Goal: Task Accomplishment & Management: Complete application form

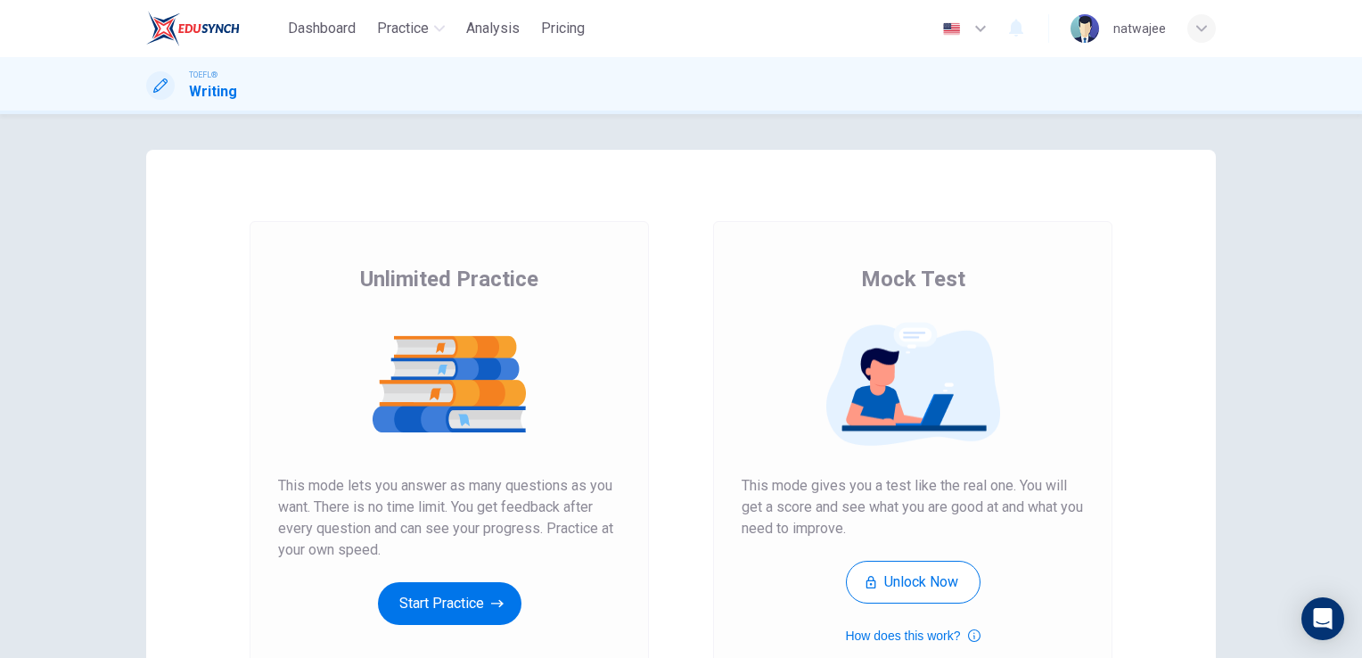
scroll to position [203, 0]
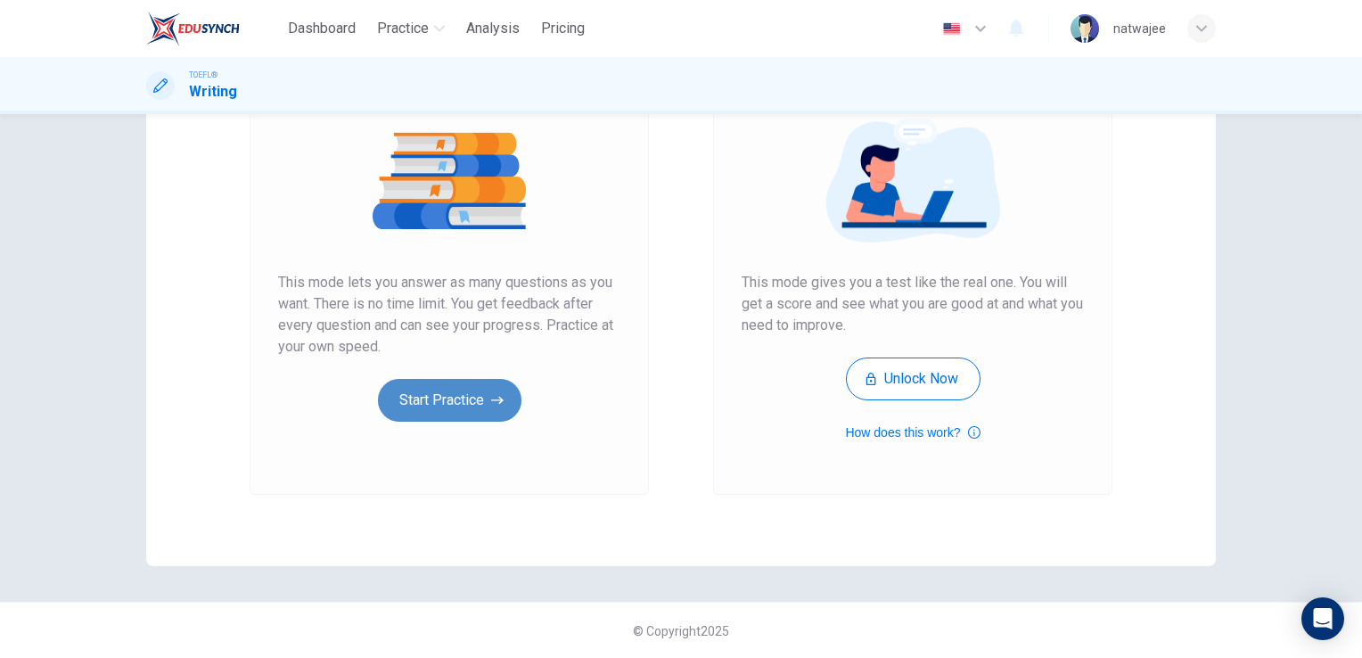
click at [442, 411] on button "Start Practice" at bounding box center [450, 400] width 144 height 43
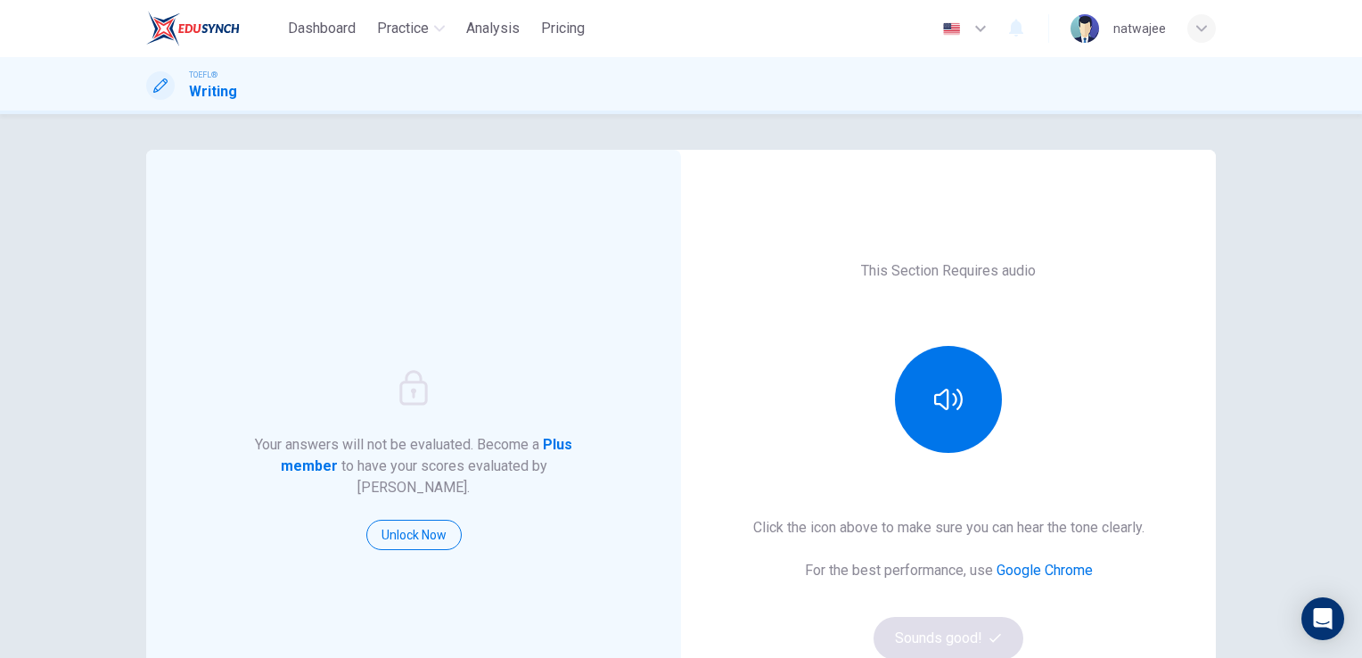
scroll to position [89, 0]
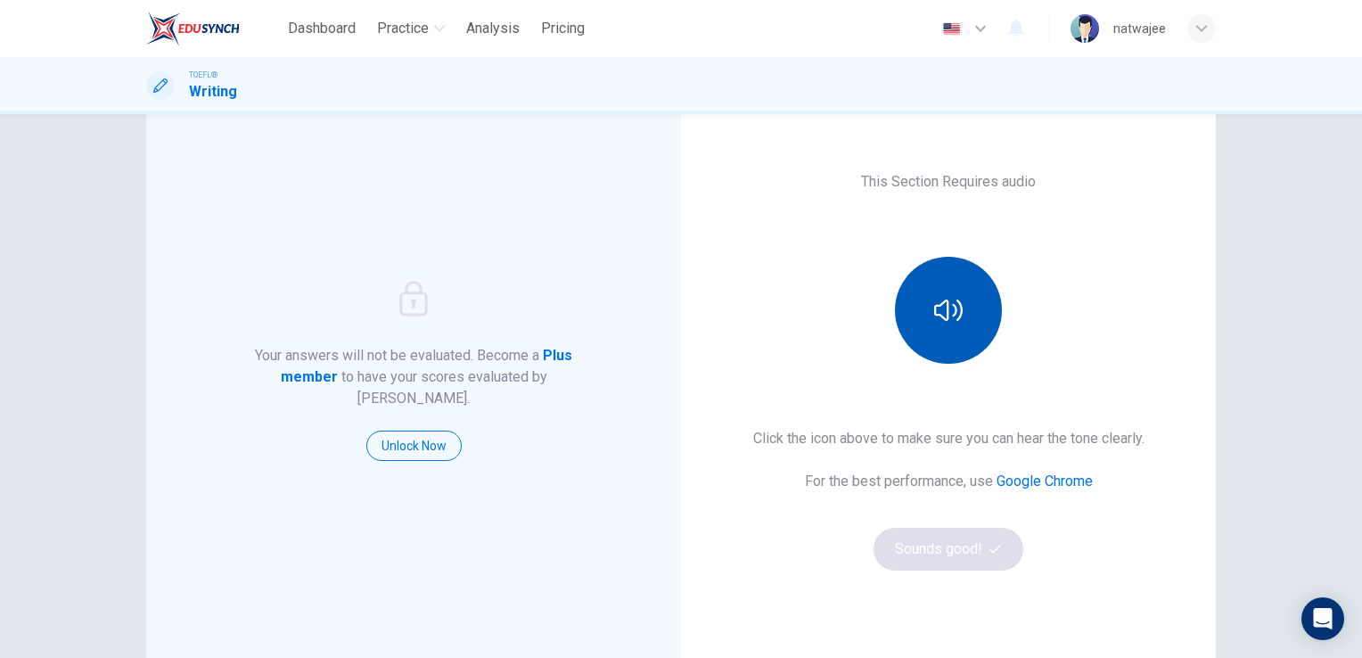
click at [940, 317] on icon "button" at bounding box center [948, 310] width 29 height 21
click at [942, 559] on button "Sounds good!" at bounding box center [949, 549] width 150 height 43
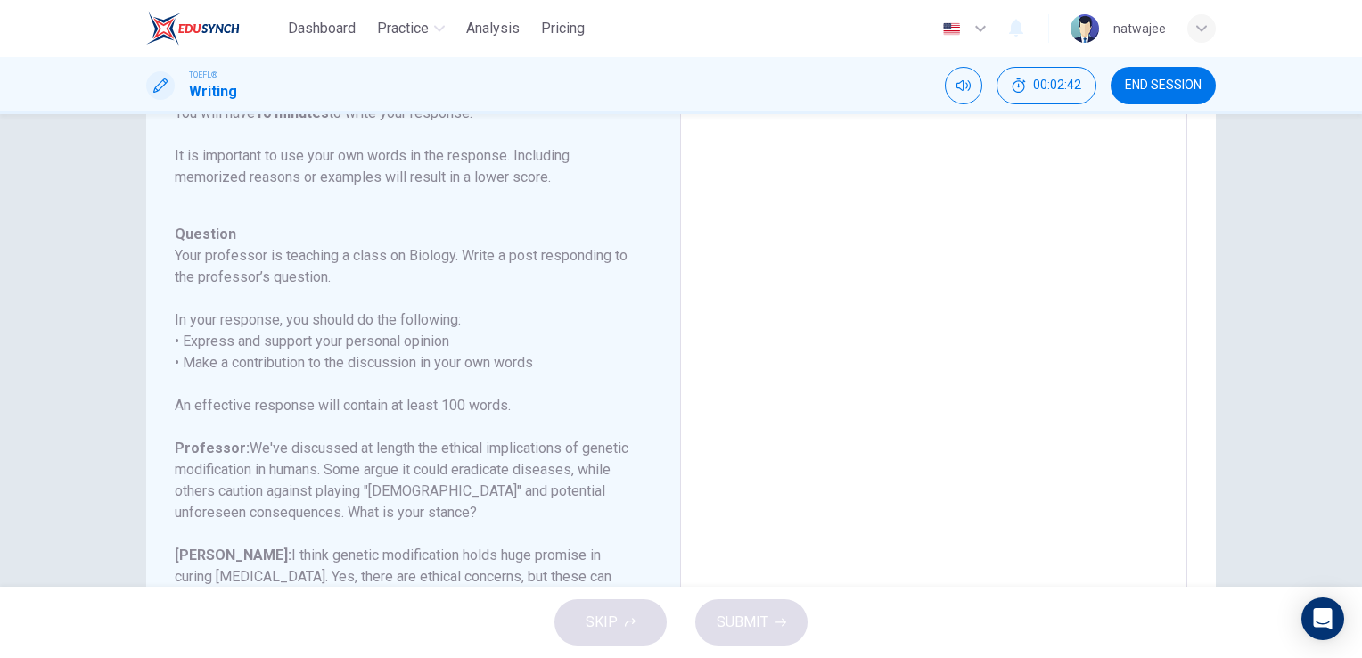
scroll to position [53, 0]
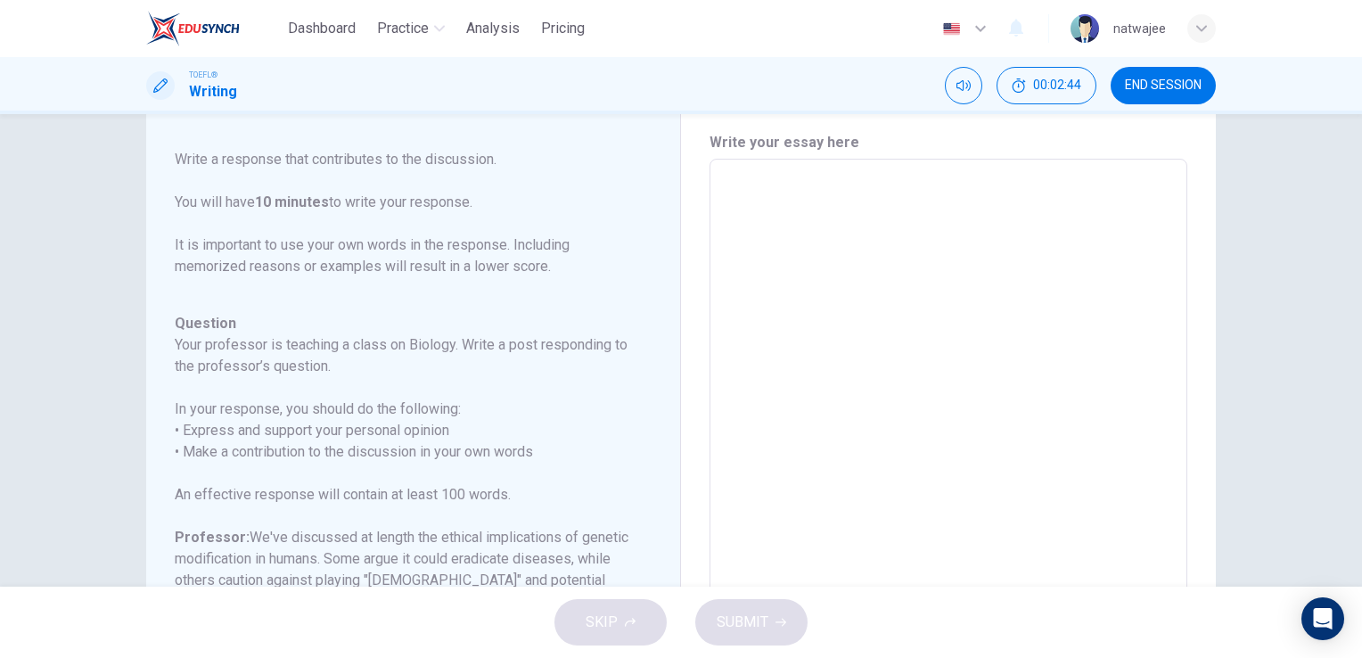
click at [816, 324] on textarea at bounding box center [948, 457] width 453 height 566
click at [783, 265] on textarea at bounding box center [948, 457] width 453 height 566
type textarea "g"
type textarea "x"
type textarea "ge"
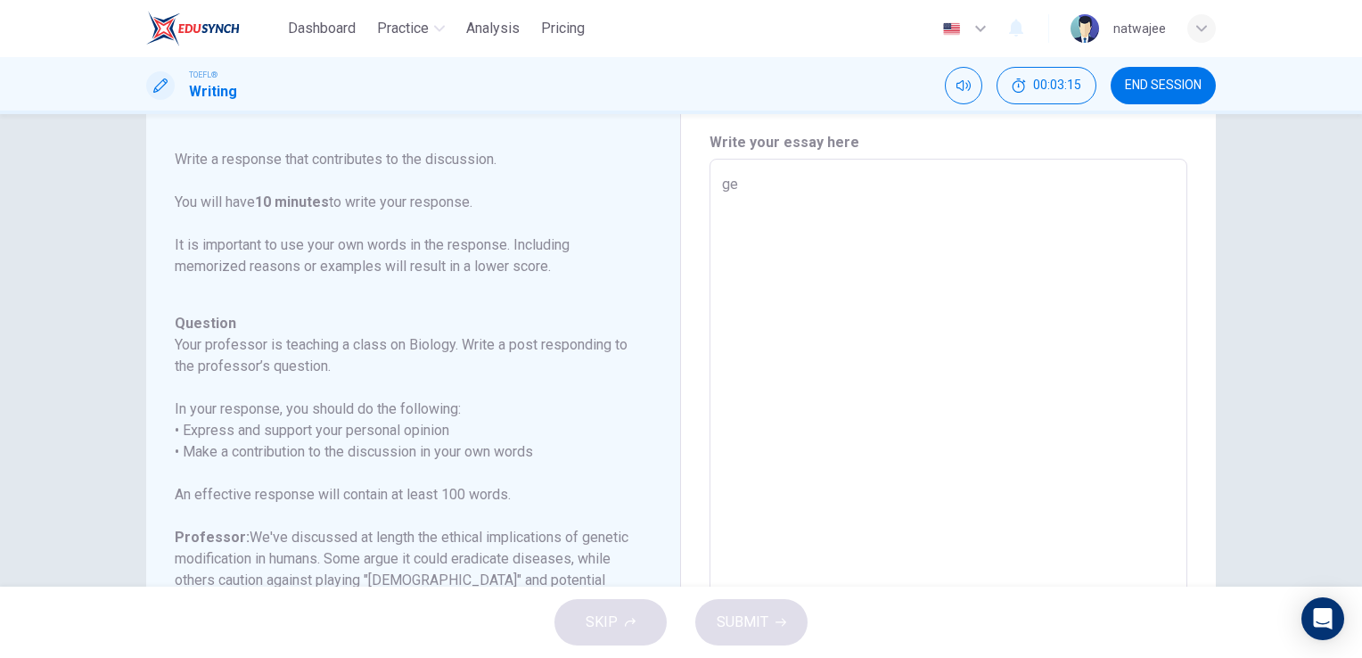
type textarea "x"
type textarea "gen"
type textarea "x"
type textarea "gene"
type textarea "x"
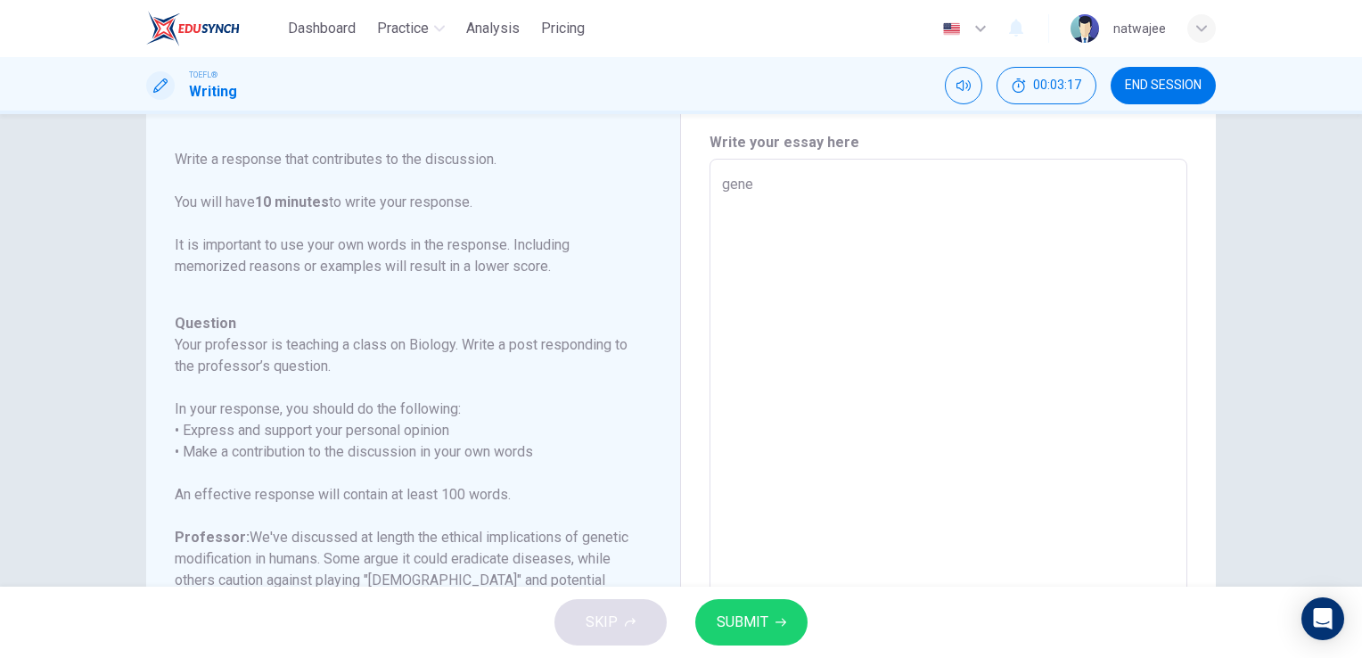
type textarea "genet"
type textarea "x"
type textarea "geneti"
type textarea "x"
type textarea "genetic"
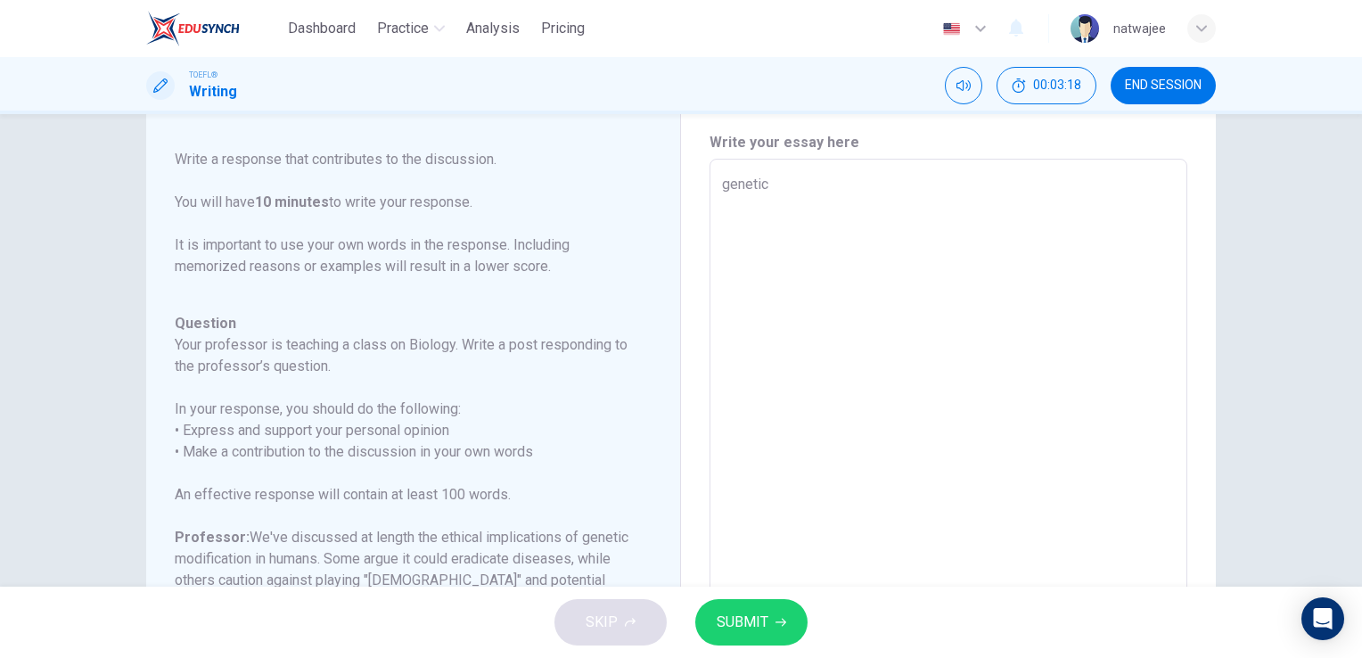
type textarea "x"
type textarea "genetic"
type textarea "x"
type textarea "genetic m"
type textarea "x"
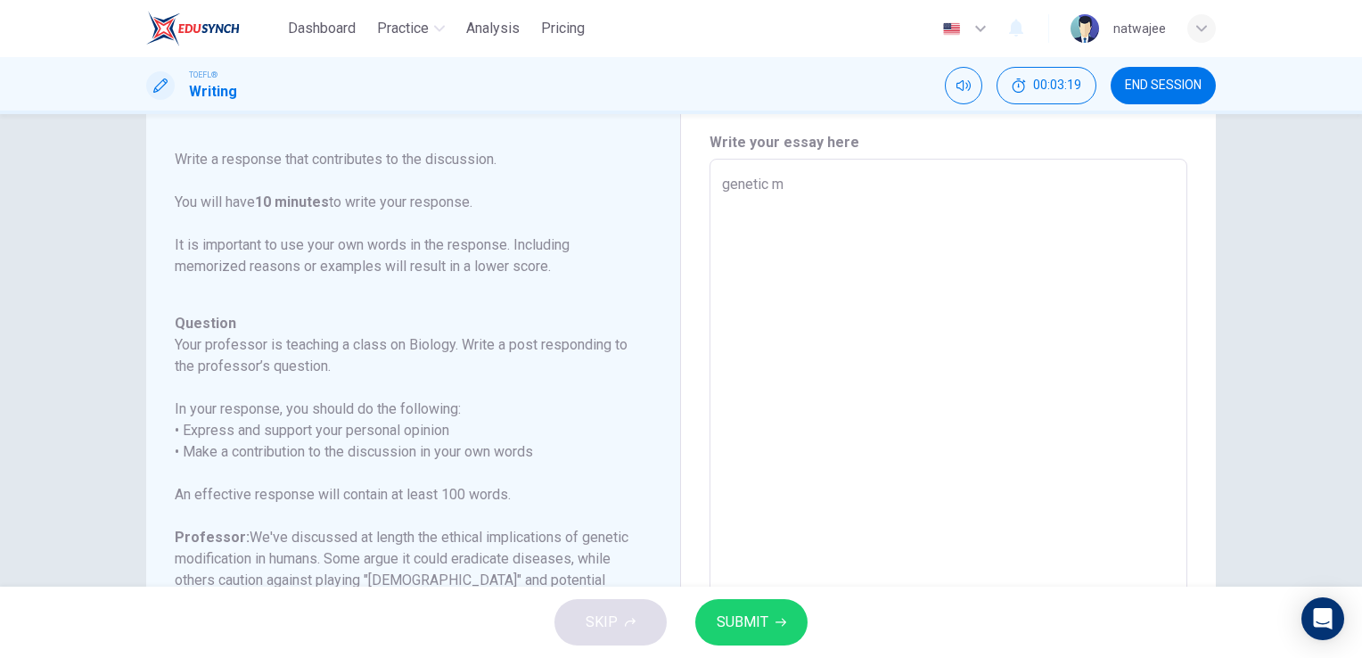
type textarea "genetic mo"
type textarea "x"
type textarea "genetic mot"
type textarea "x"
type textarea "genetic mo"
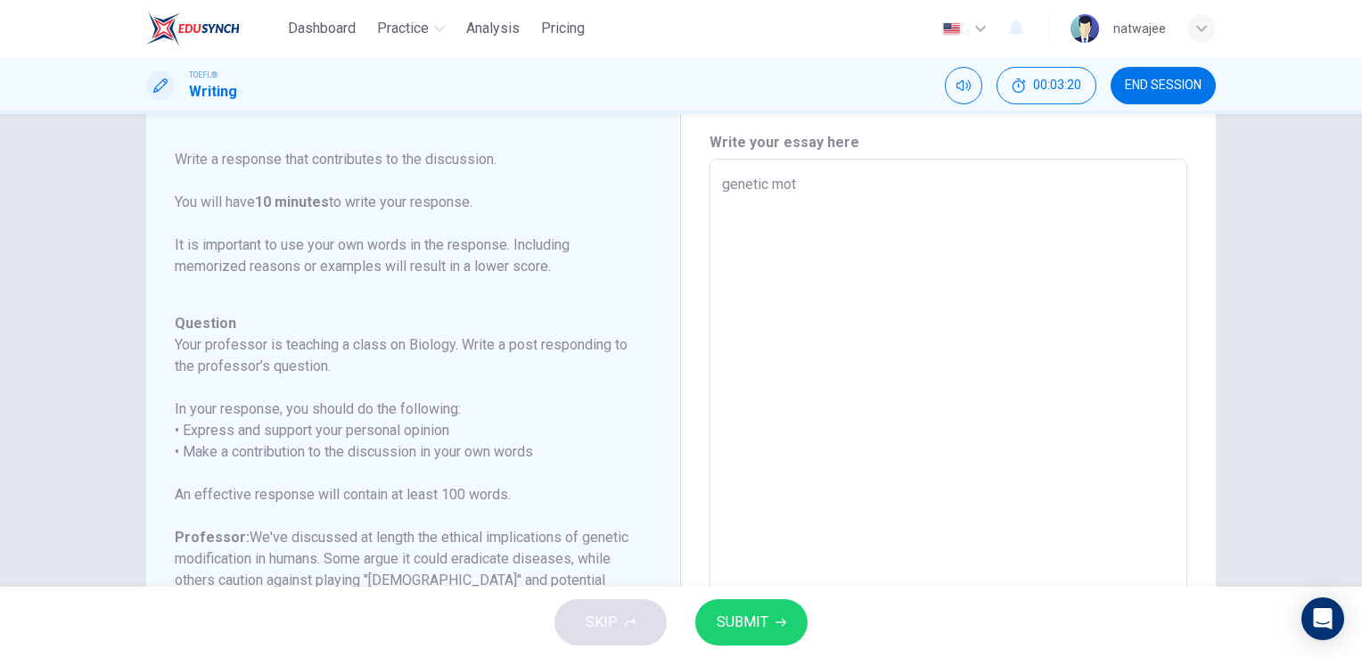
type textarea "x"
type textarea "genetic mod"
type textarea "x"
type textarea "genetic modi"
type textarea "x"
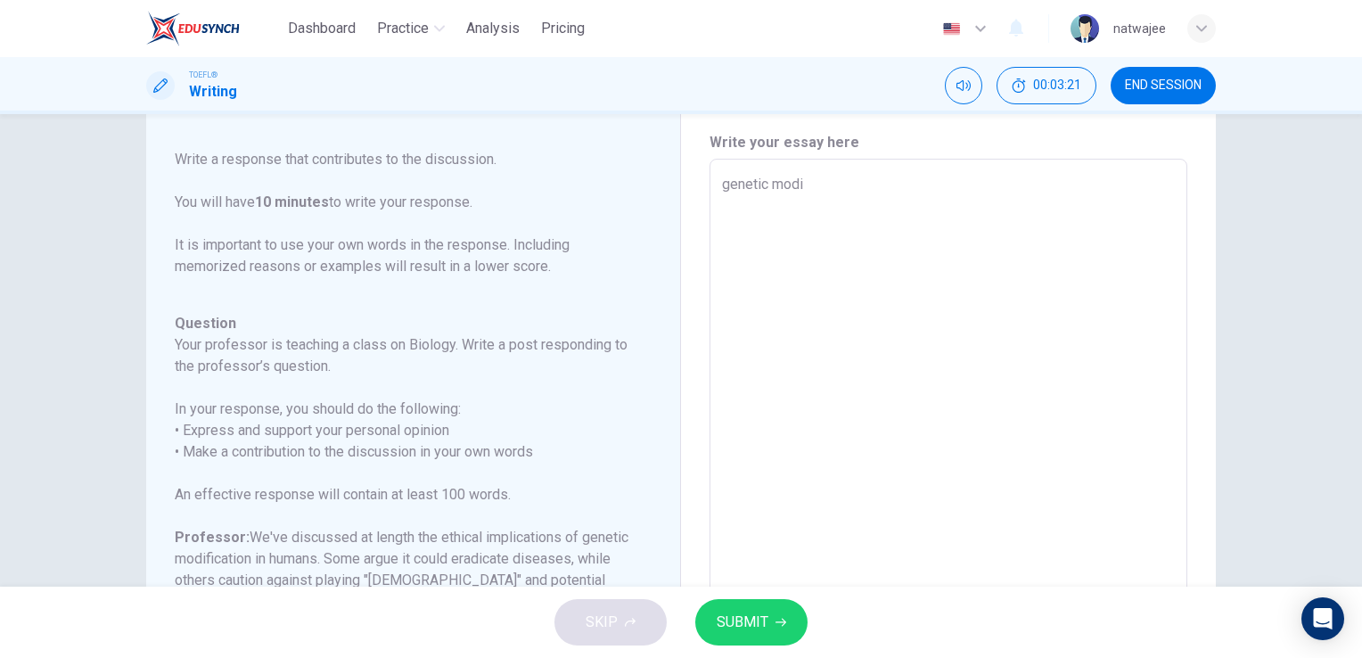
type textarea "genetic modif"
type textarea "x"
type textarea "genetic modifi"
type textarea "x"
type textarea "genetic modific"
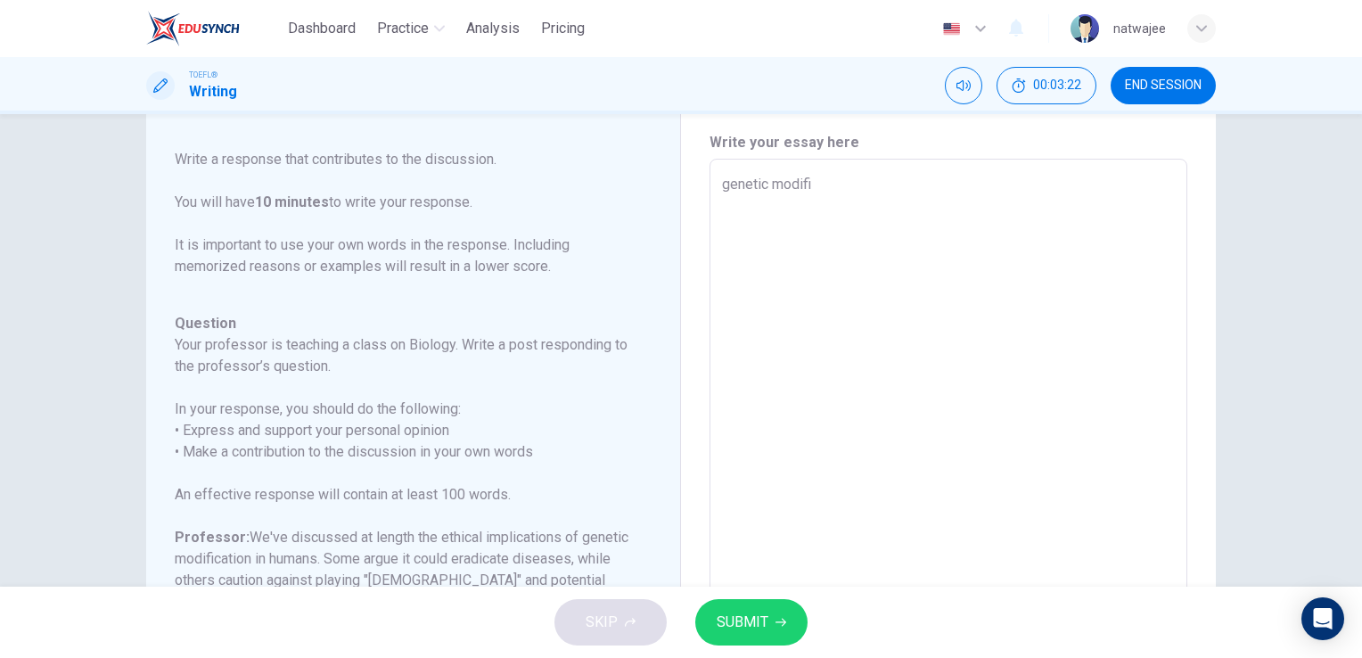
type textarea "x"
type textarea "genetic modifica"
type textarea "x"
type textarea "genetic modificat"
type textarea "x"
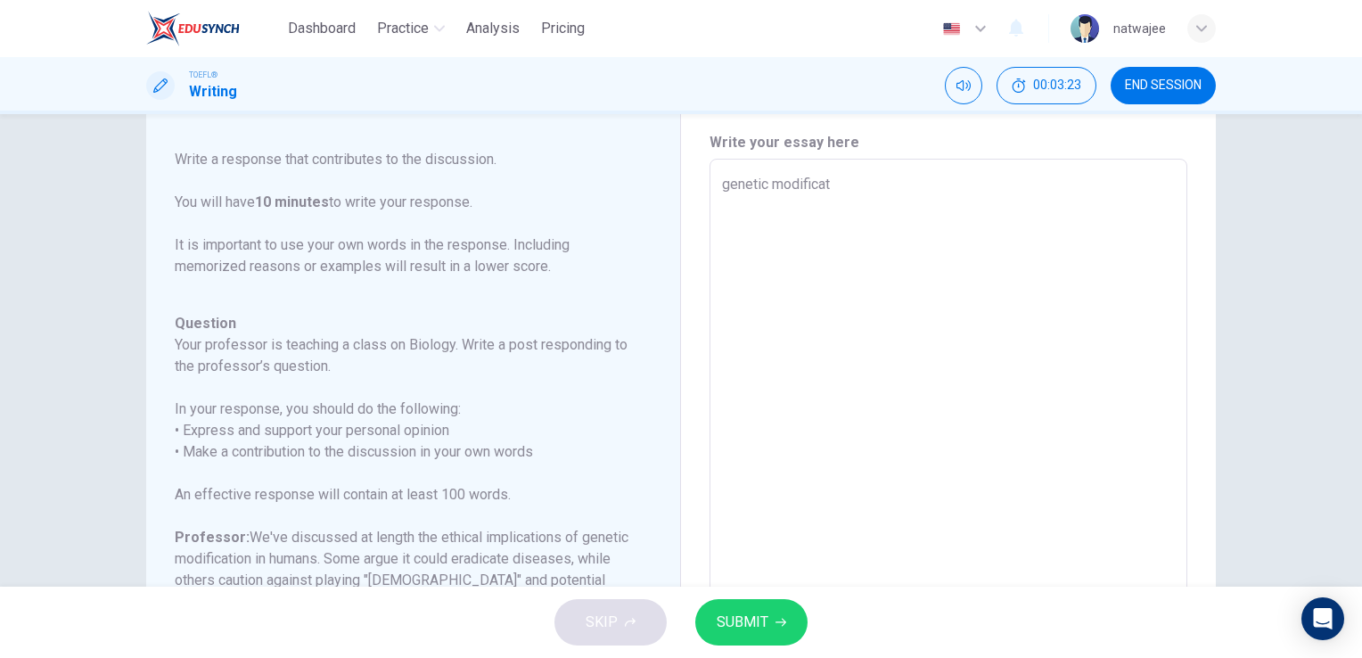
type textarea "genetic modificati"
type textarea "x"
type textarea "genetic modificatio"
type textarea "x"
type textarea "genetic modification"
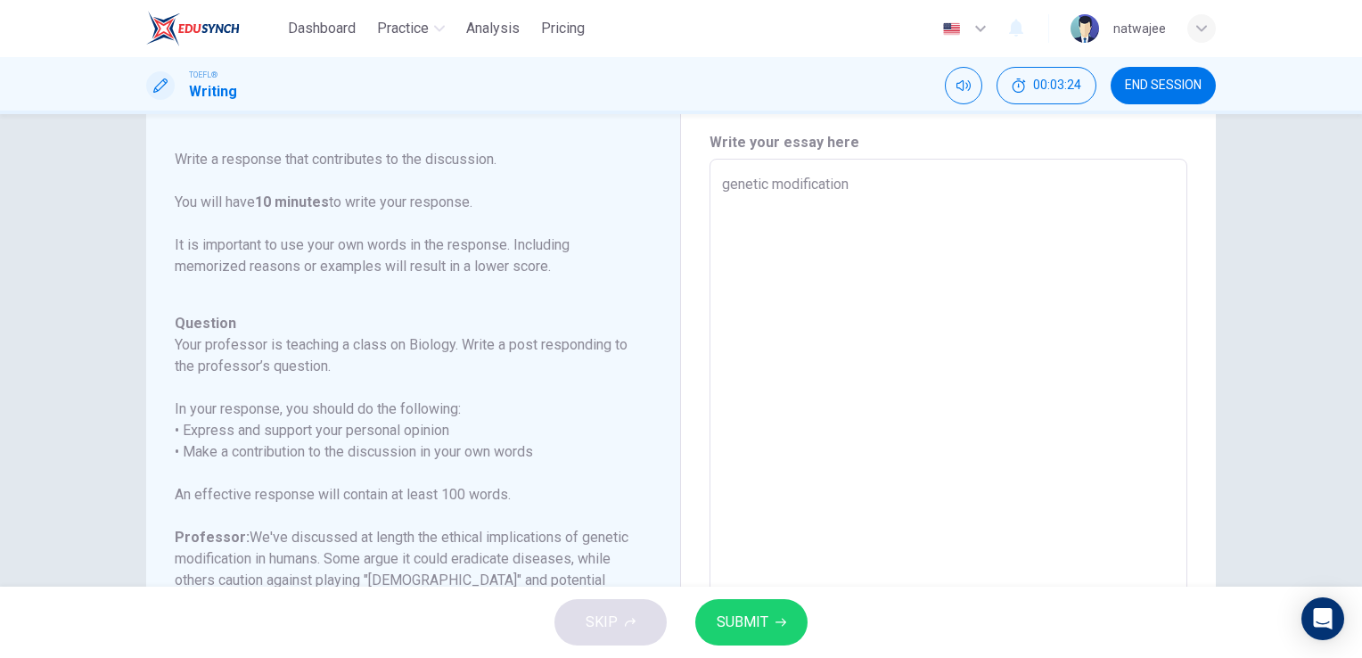
type textarea "x"
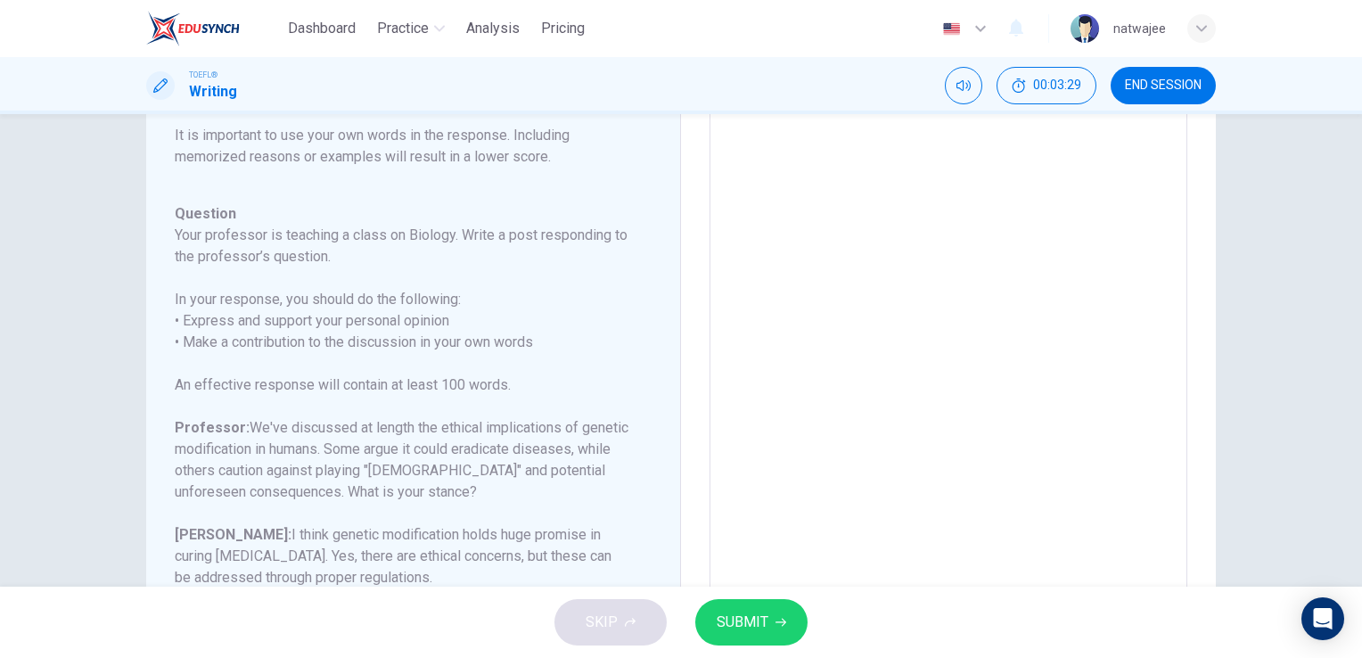
scroll to position [0, 0]
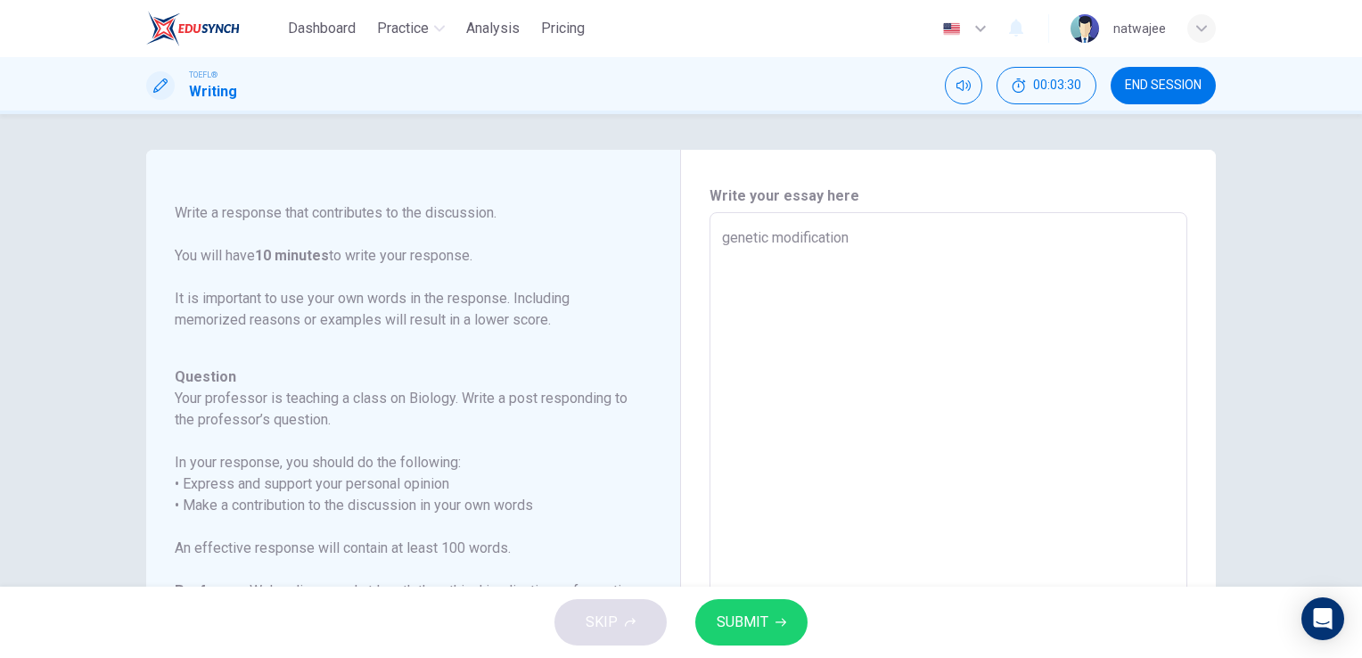
type textarea "genetic modification"
type textarea "x"
type textarea "genetic modification h"
type textarea "x"
type textarea "genetic modification ha"
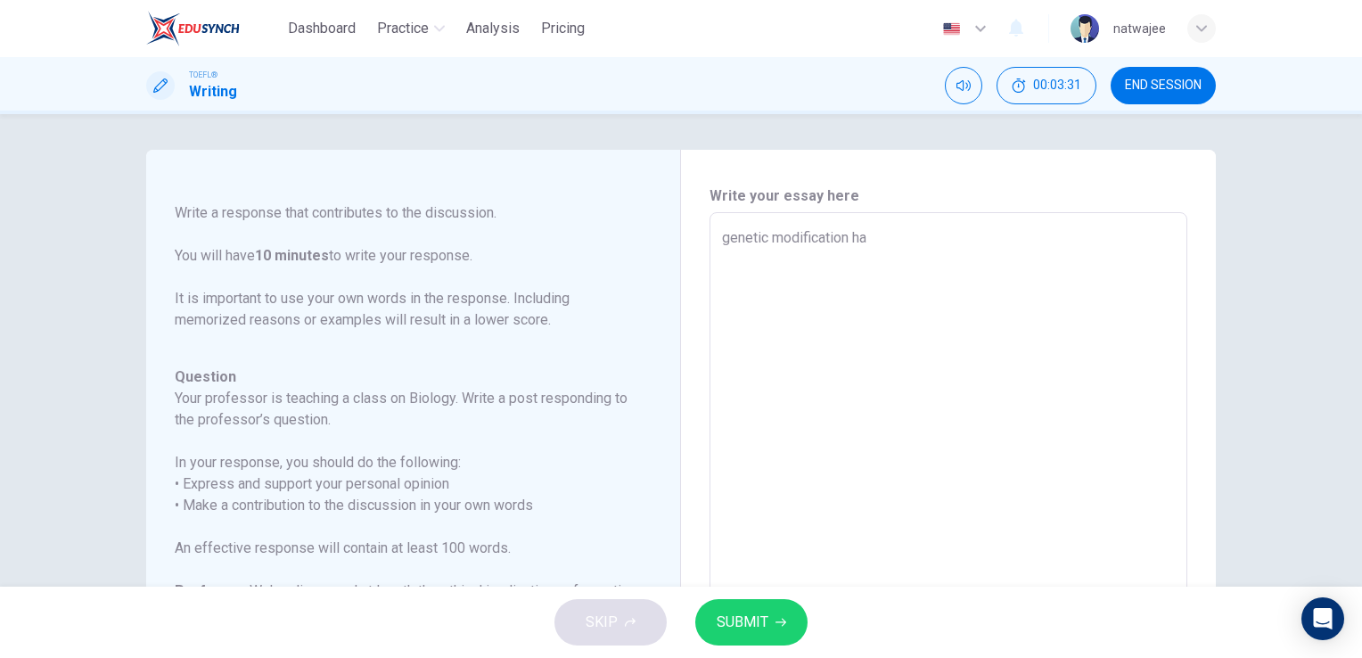
type textarea "x"
type textarea "genetic modification hav"
type textarea "x"
type textarea "genetic modification have"
type textarea "x"
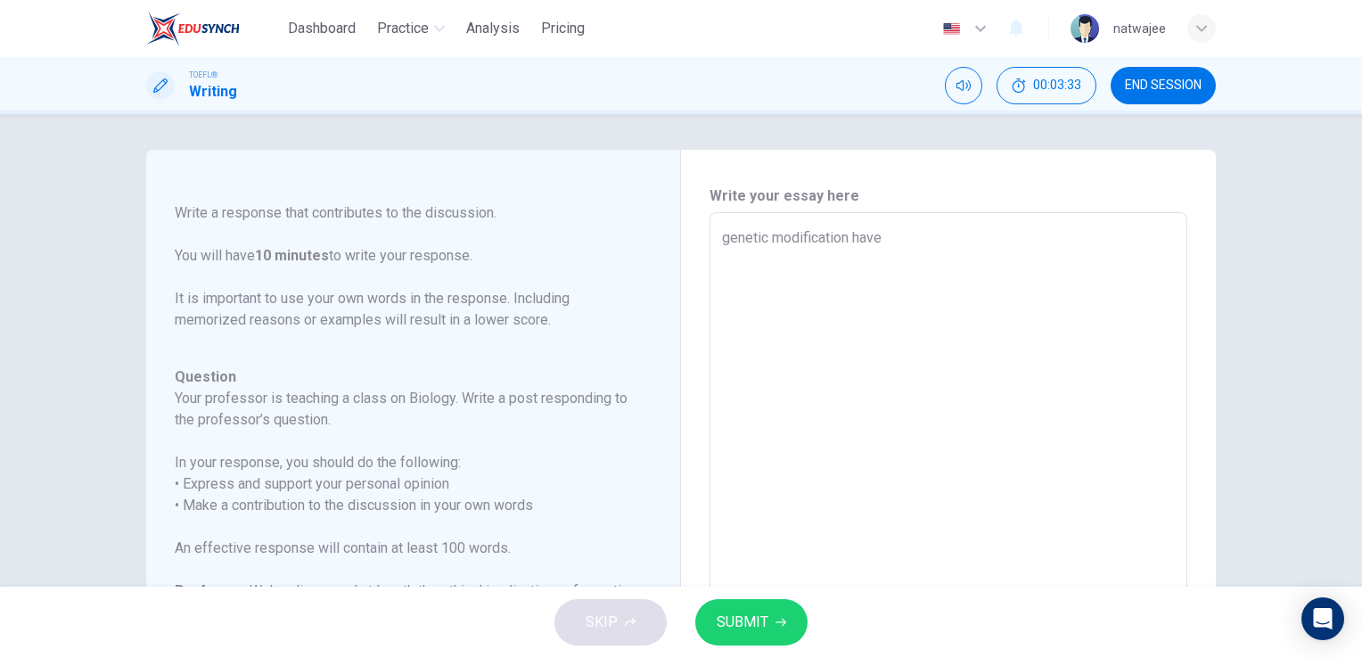
type textarea "genetic modification have"
type textarea "x"
type textarea "genetic modification have a"
type textarea "x"
type textarea "genetic modification have an"
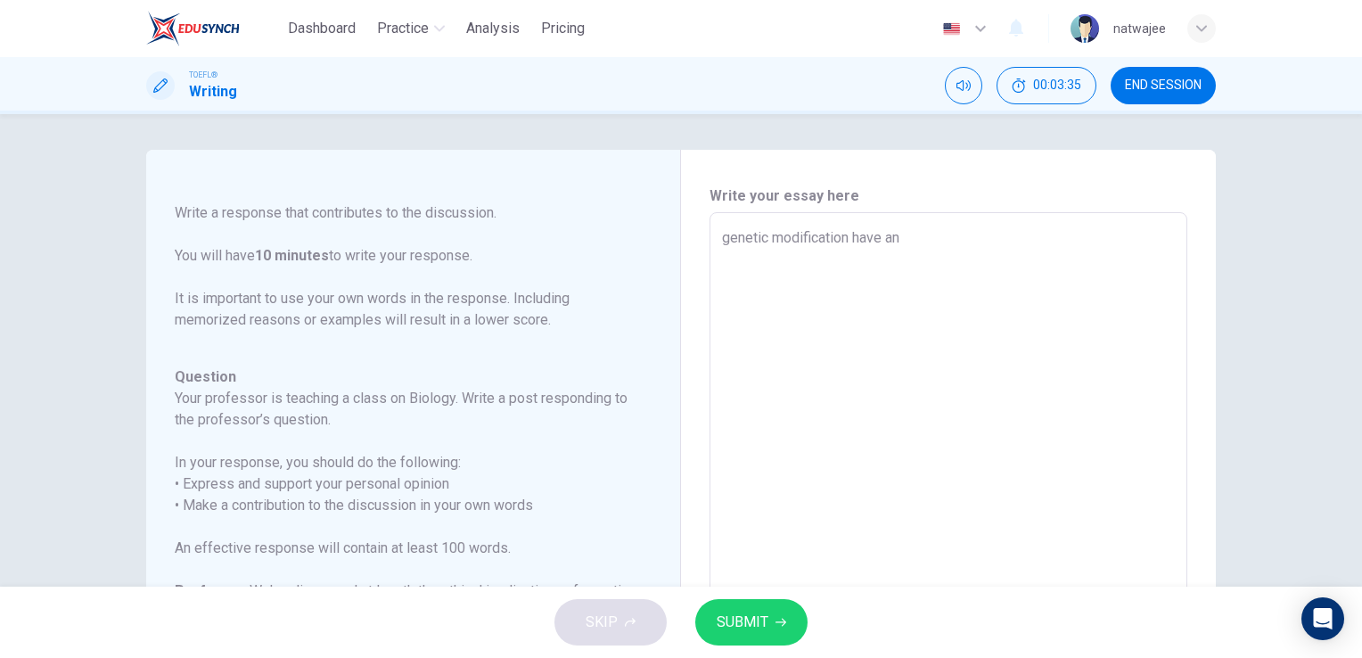
type textarea "x"
type textarea "genetic modification have an"
type textarea "x"
type textarea "genetic modification have an a"
type textarea "x"
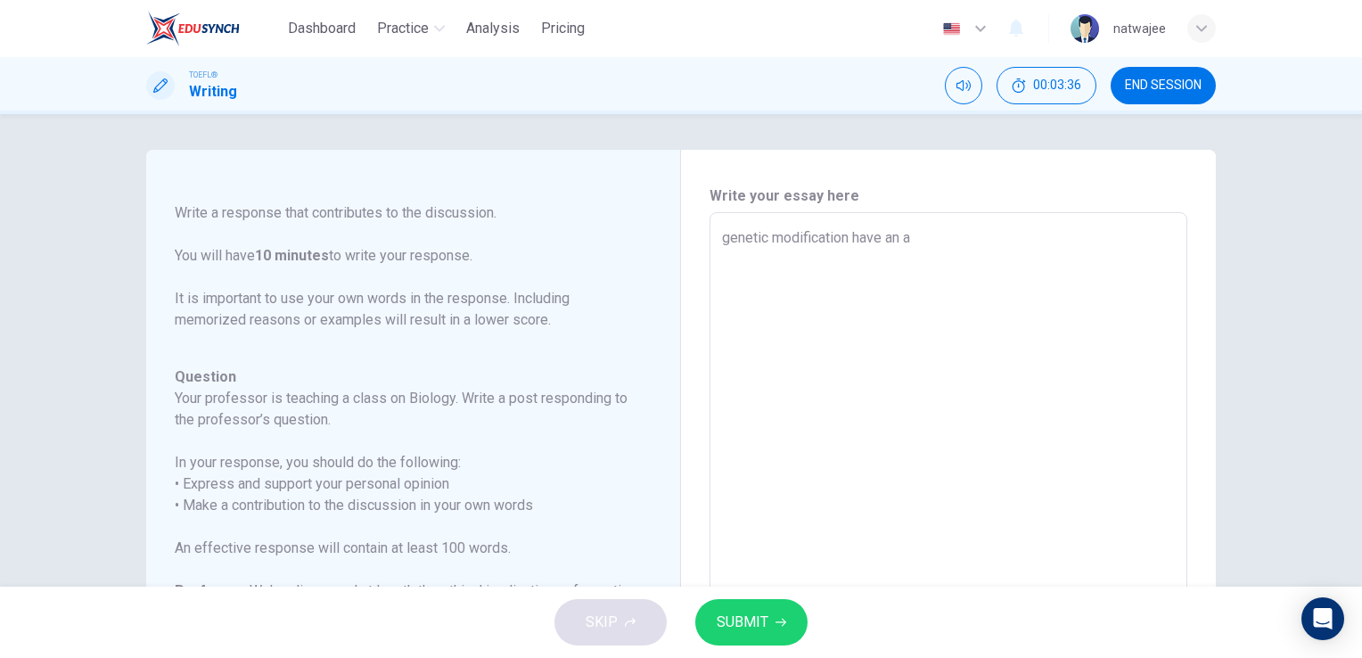
type textarea "genetic modification have an ad"
type textarea "x"
type textarea "genetic modification have an adv"
type textarea "x"
type textarea "genetic modification have an adva"
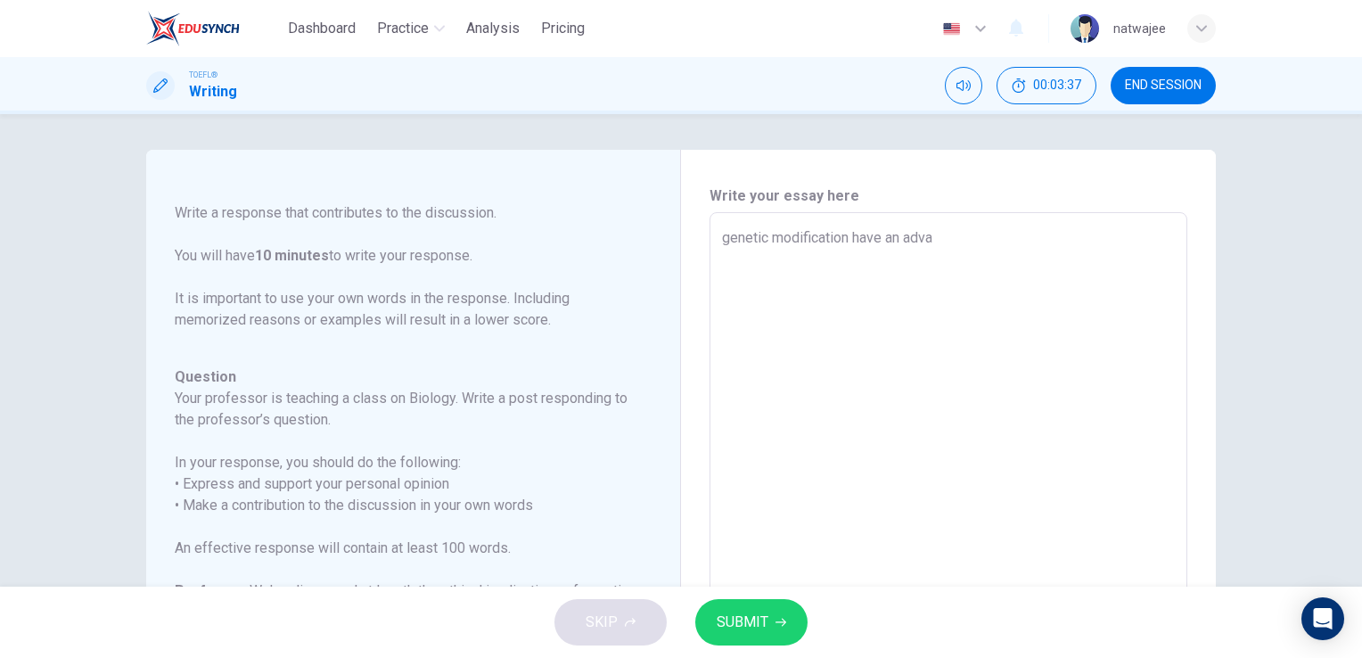
type textarea "x"
type textarea "genetic modification have an advan"
type textarea "x"
type textarea "genetic modification have an advant"
type textarea "x"
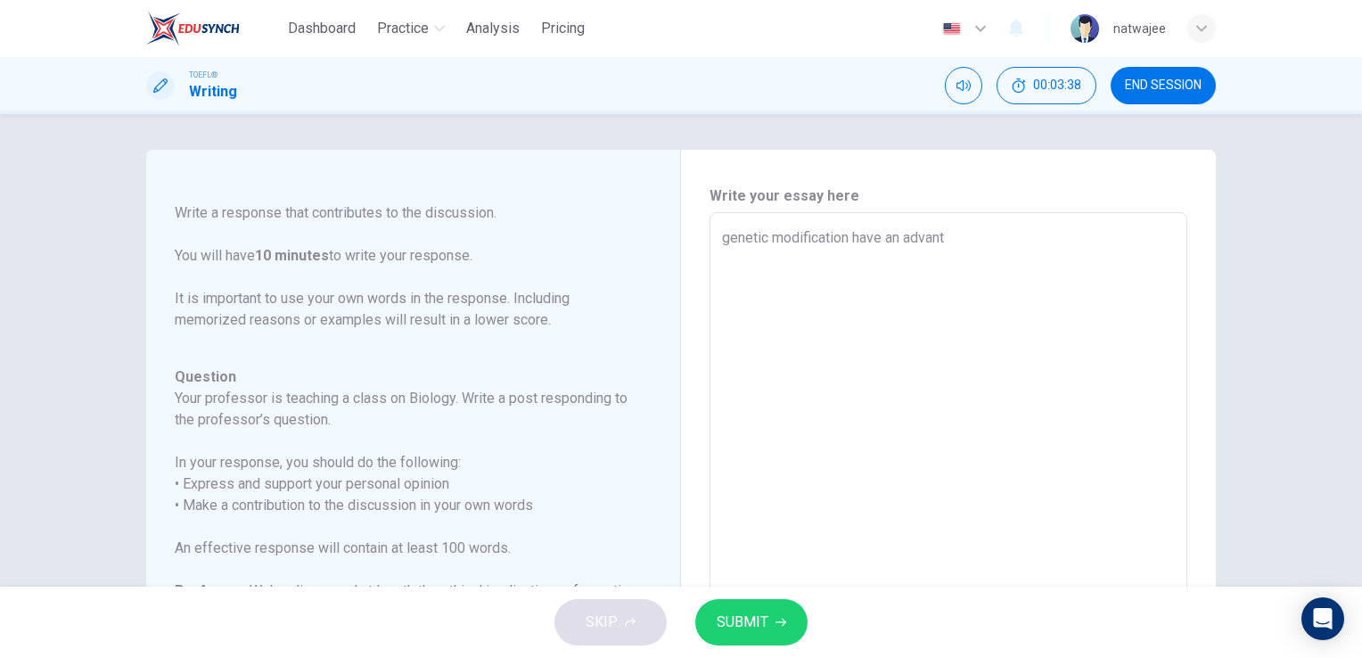
type textarea "genetic modification have an advanta"
type textarea "x"
type textarea "genetic modification have an advantag"
type textarea "x"
type textarea "genetic modification have an advantage"
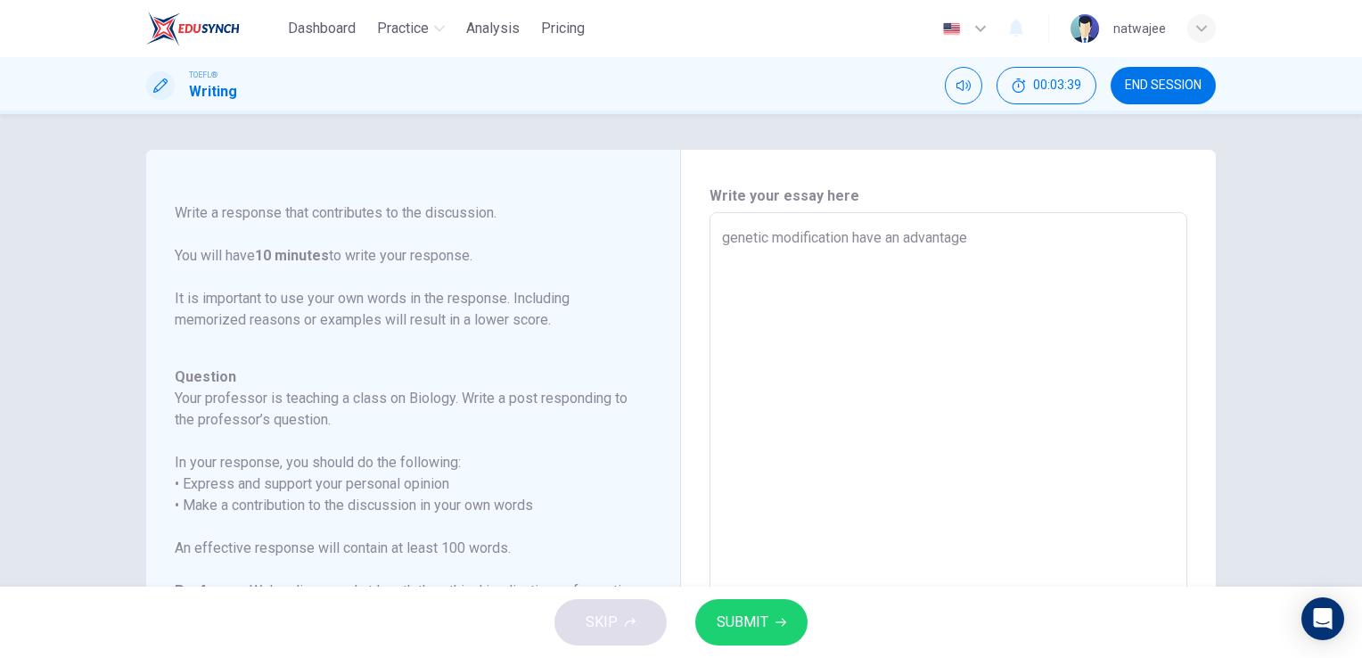
type textarea "x"
type textarea "genetic modification have a advantage"
type textarea "x"
type textarea "genetic modification have advantage"
type textarea "x"
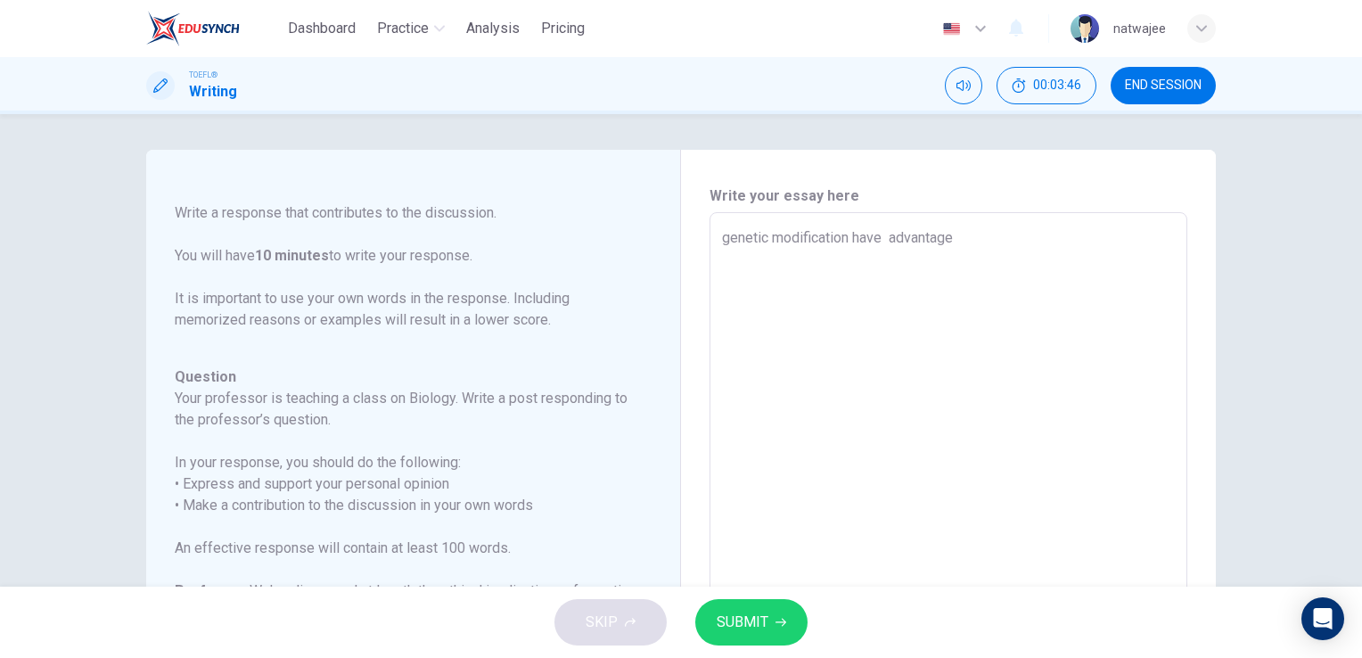
type textarea "genetic modification have advantage"
type textarea "x"
type textarea "genetic modification have advantage"
type textarea "x"
type textarea "genetic modification have m advantage"
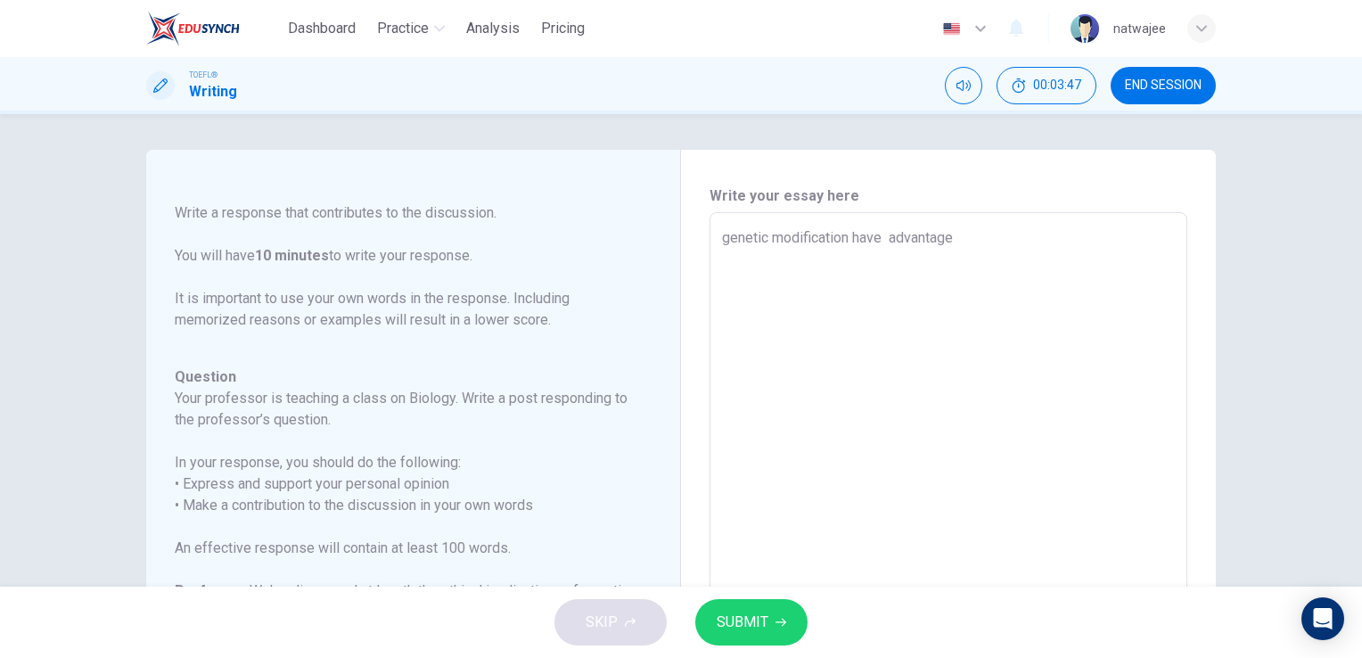
type textarea "x"
type textarea "genetic modification have mo advantage"
type textarea "x"
type textarea "genetic modification have mor advantage"
type textarea "x"
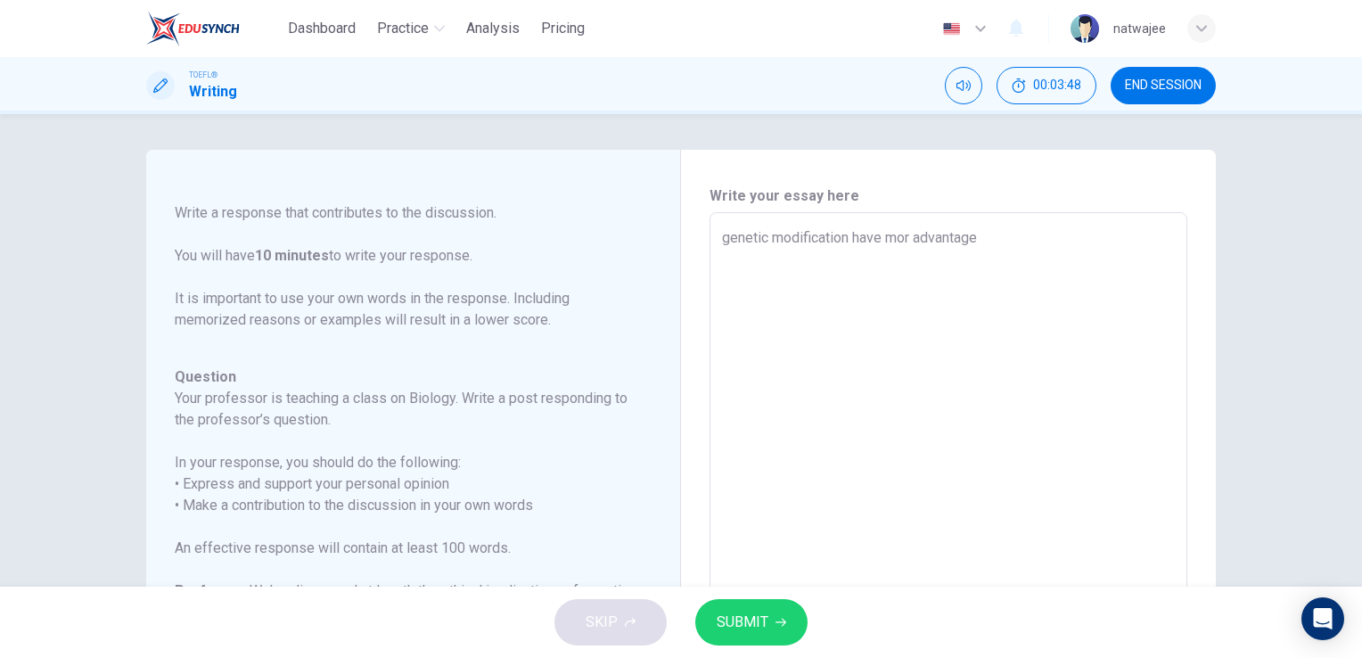
type textarea "genetic modification have more advantage"
type textarea "x"
type textarea "genetic modification have more advantage"
type textarea "x"
type textarea "genetic modification have more advantage s"
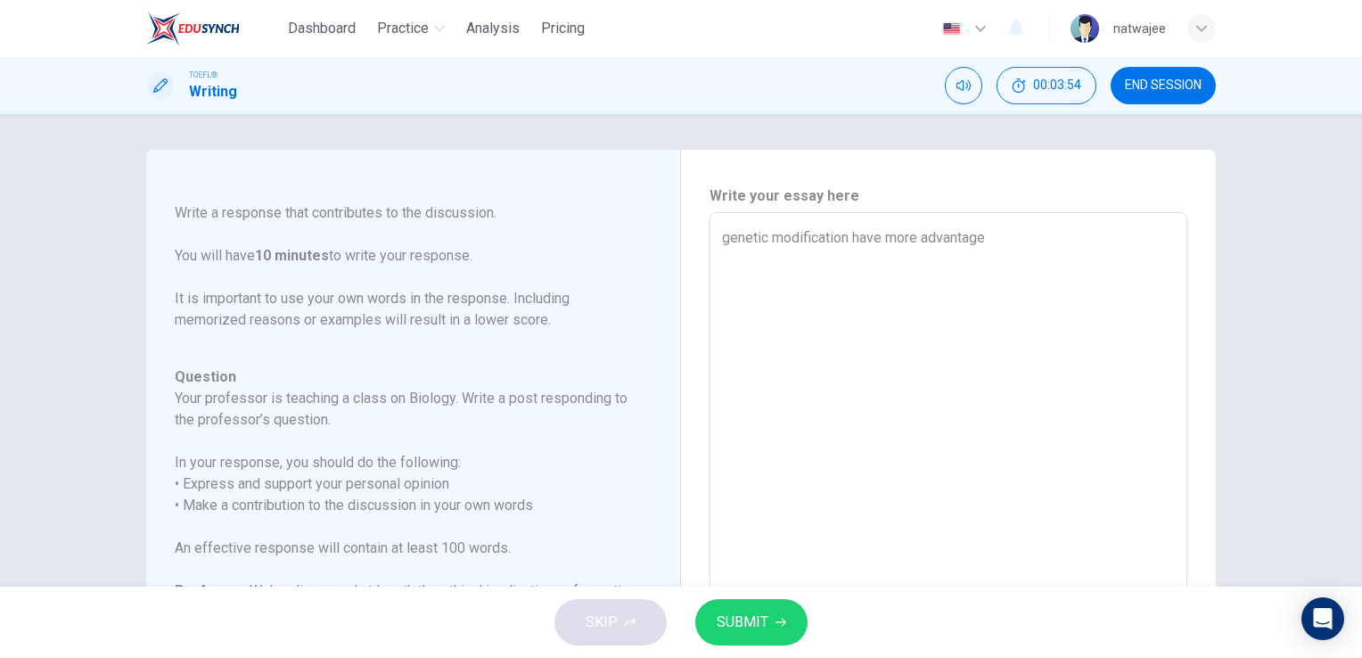
type textarea "x"
type textarea "genetic modification have more advantage su"
type textarea "x"
type textarea "genetic modification have more advantage suc"
type textarea "x"
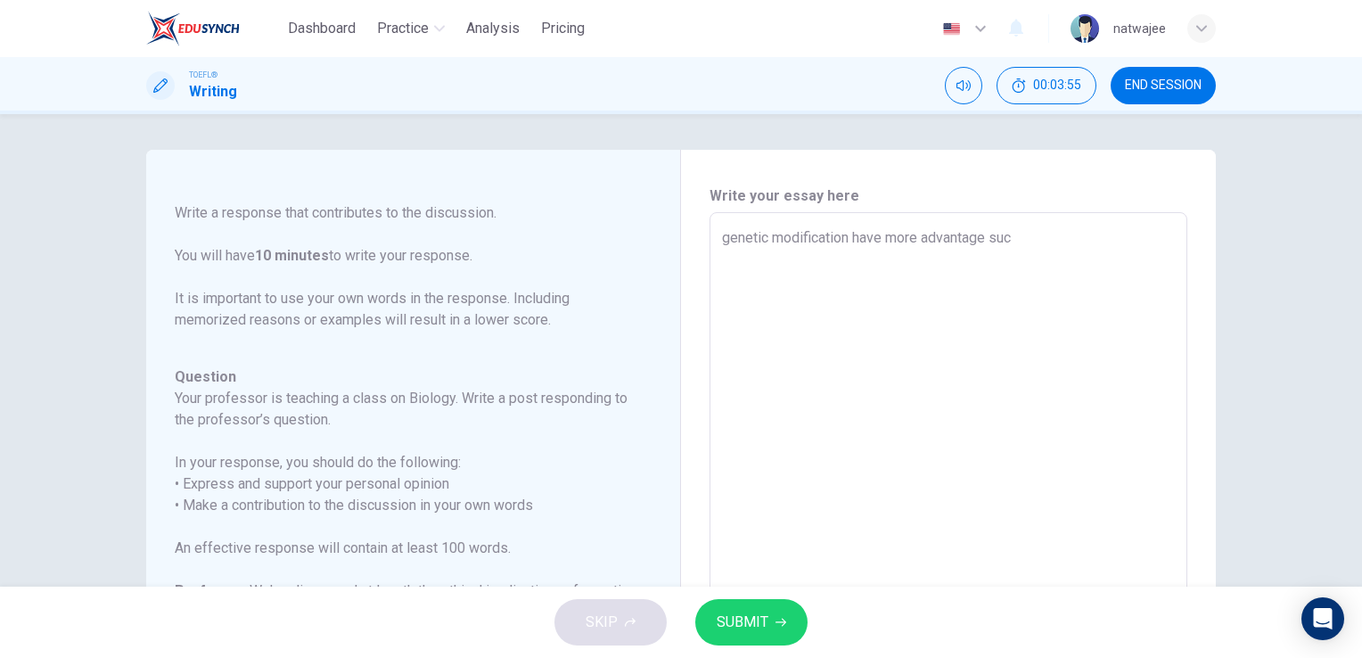
type textarea "genetic modification have more advantage such"
type textarea "x"
type textarea "genetic modification have more advantage such"
type textarea "x"
type textarea "genetic modification have more advantage such a"
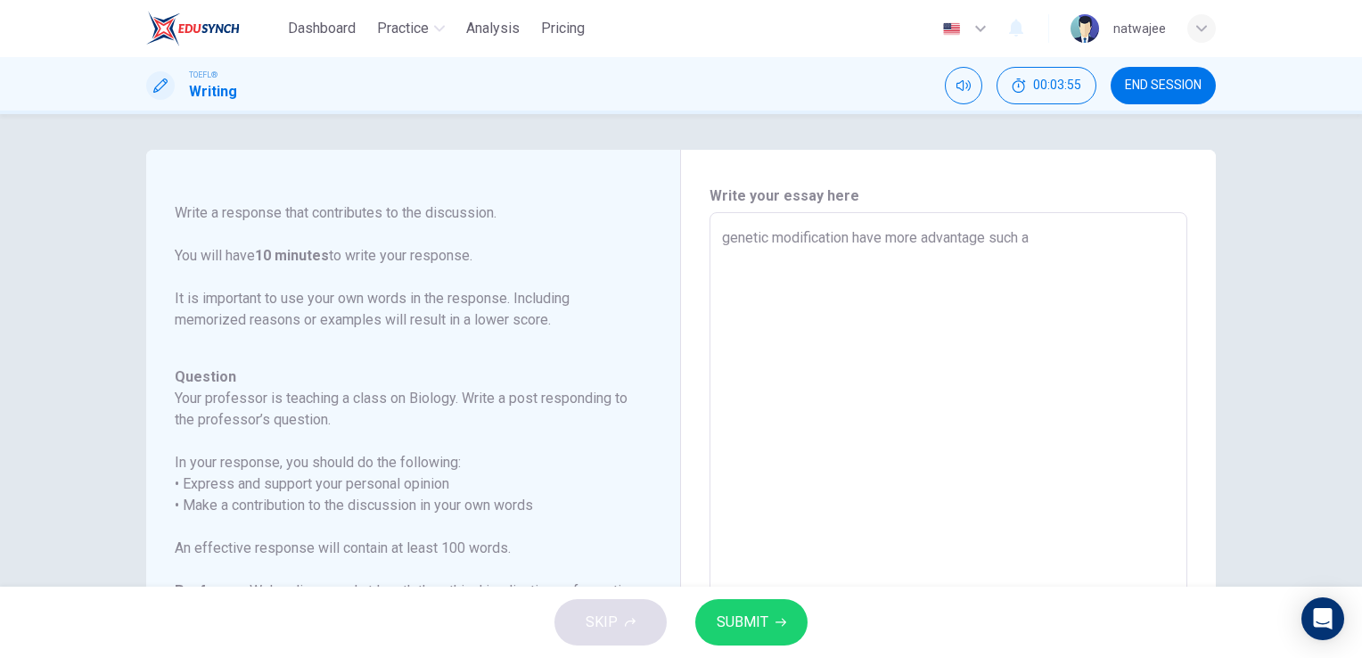
type textarea "x"
type textarea "genetic modification have more advantage such as"
type textarea "x"
type textarea "genetic modification have more advantage such as"
type textarea "x"
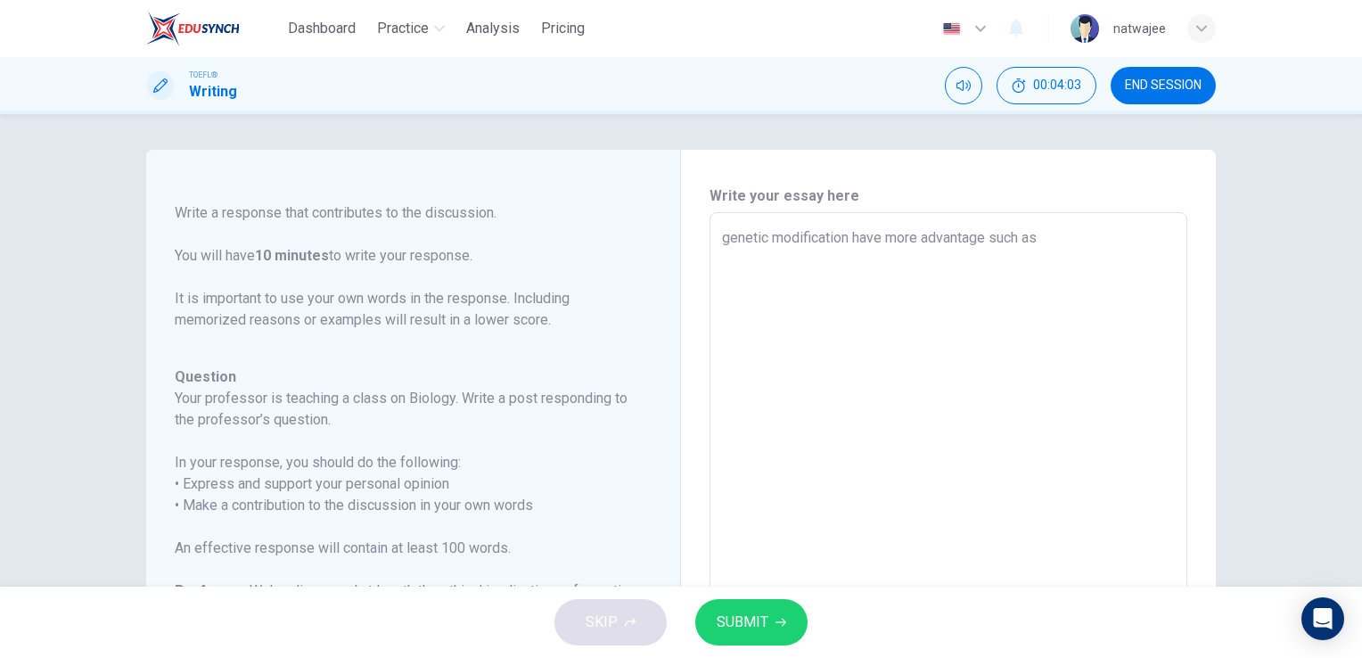
type textarea "genetic modification have more advantage such as g"
type textarea "x"
type textarea "genetic modification have more advantage such as gr"
type textarea "x"
type textarea "genetic modification have more advantage such as gro"
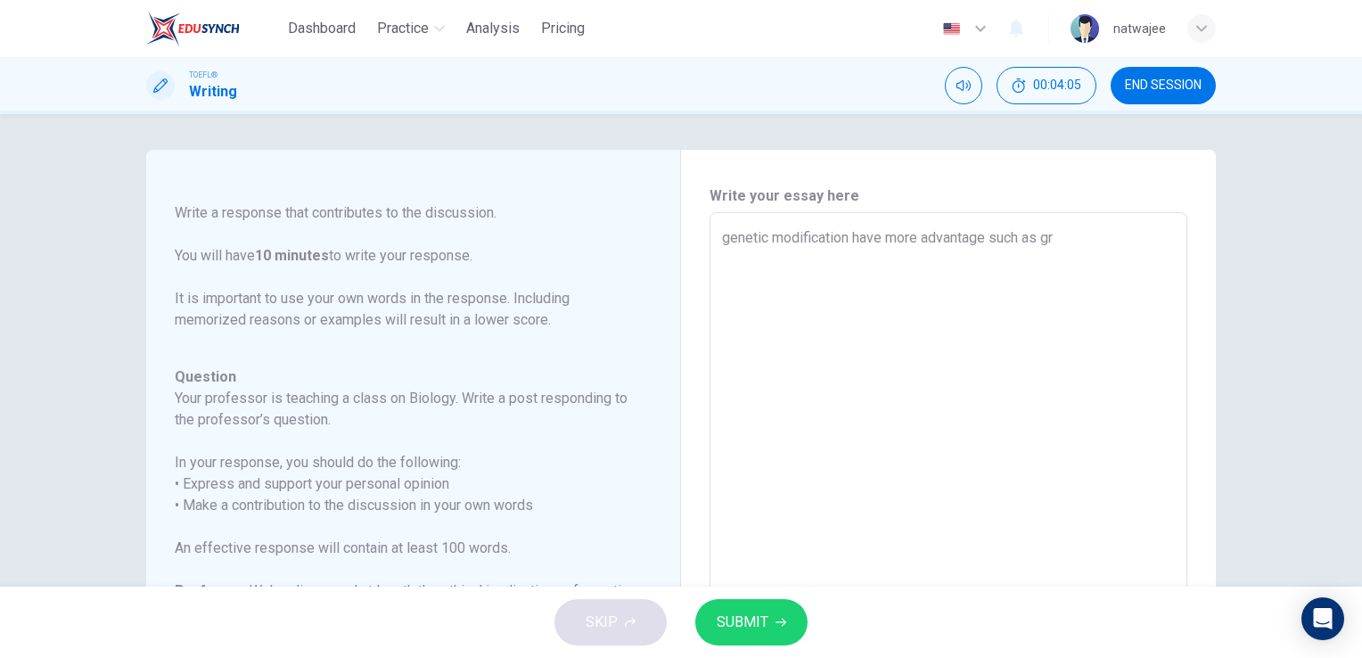
type textarea "x"
type textarea "genetic modification have more advantage such as grow"
type textarea "x"
type textarea "genetic modification have more advantage such as growi"
type textarea "x"
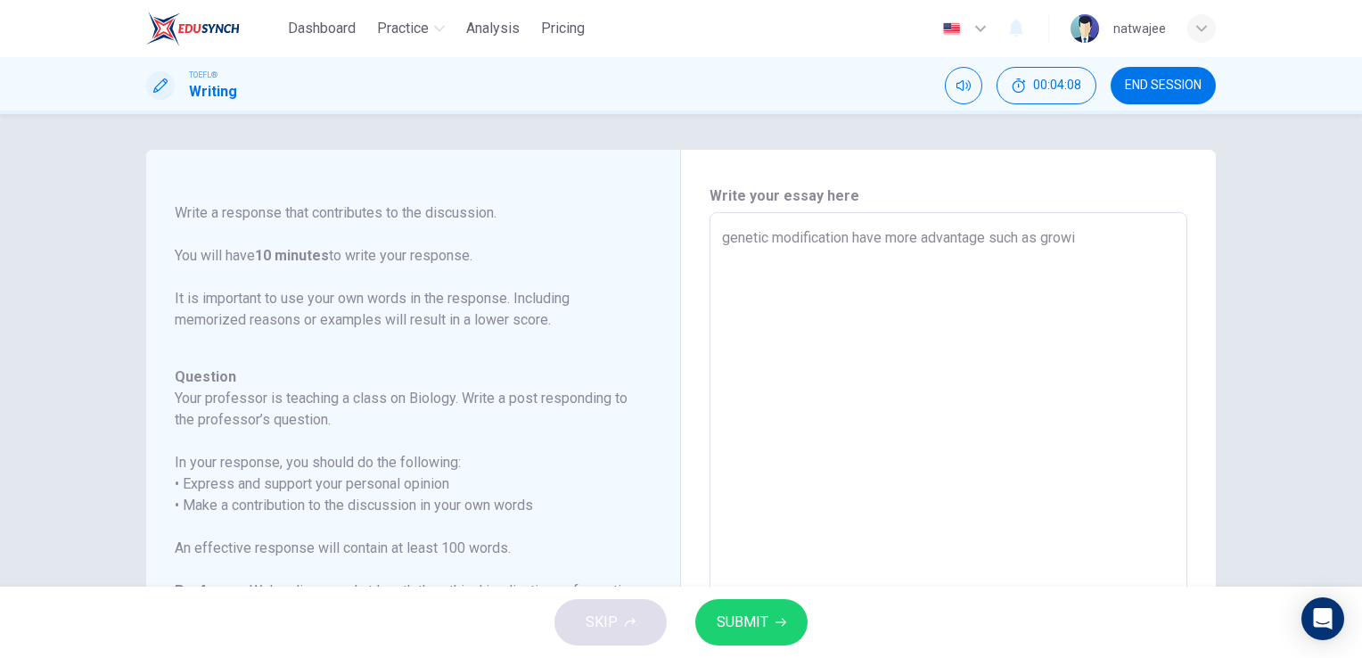
type textarea "genetic modification have more advantage such as growin"
type textarea "x"
type textarea "genetic modification have more advantage such as growing"
type textarea "x"
type textarea "genetic modification have more advantage such as growing"
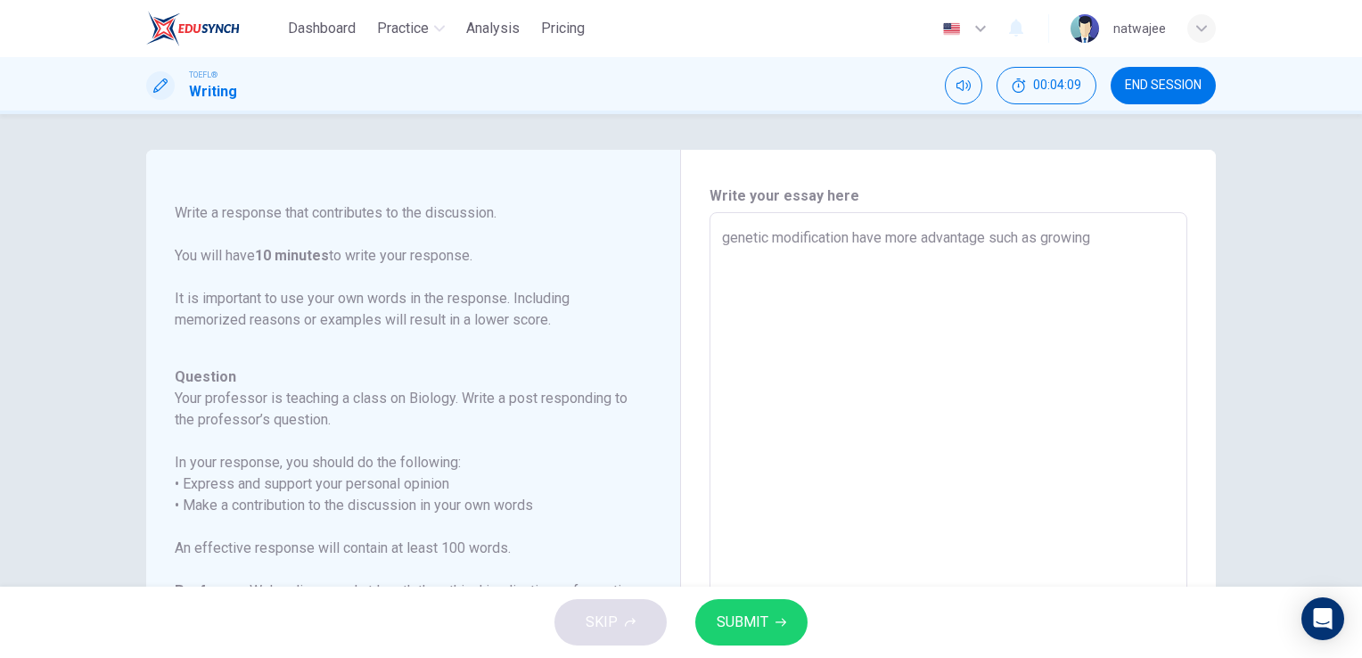
type textarea "x"
type textarea "genetic modification have more advantage such as growing t"
type textarea "x"
type textarea "genetic modification have more advantage such as growing th"
type textarea "x"
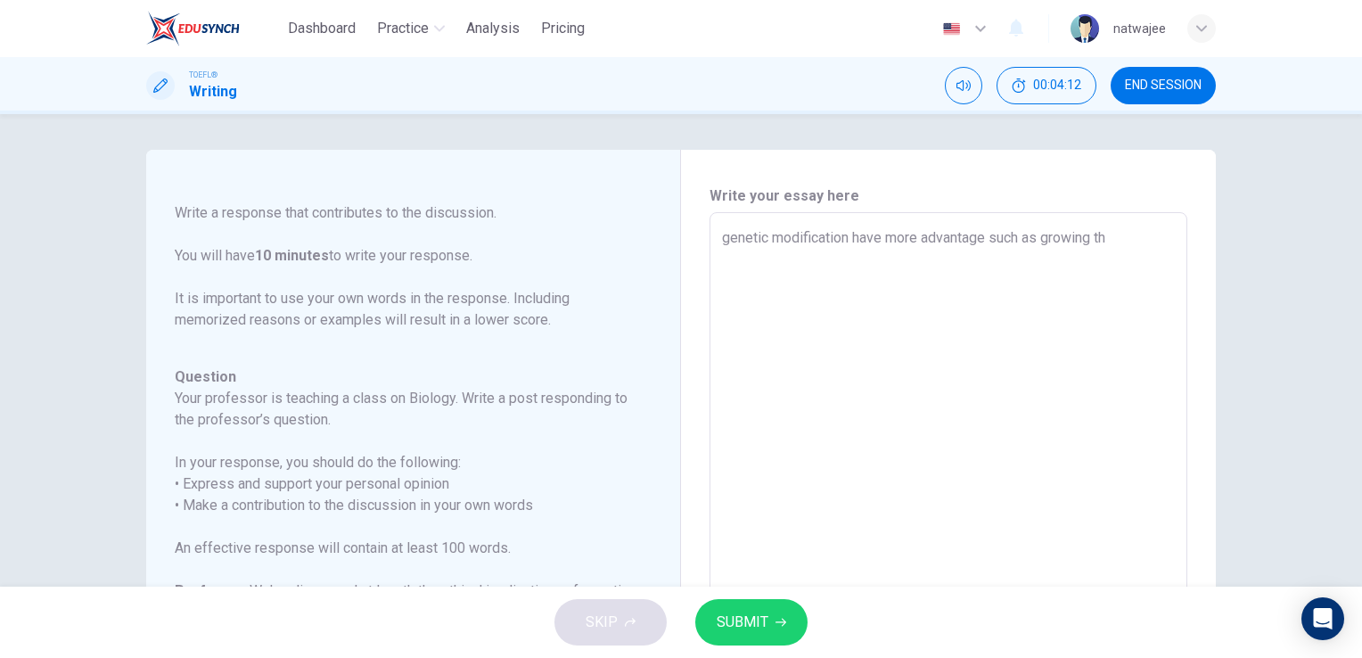
type textarea "genetic modification have more advantage such as growing the"
type textarea "x"
type textarea "genetic modification have more advantage such as growing the"
type textarea "x"
type textarea "genetic modification have more advantage such as growing the f"
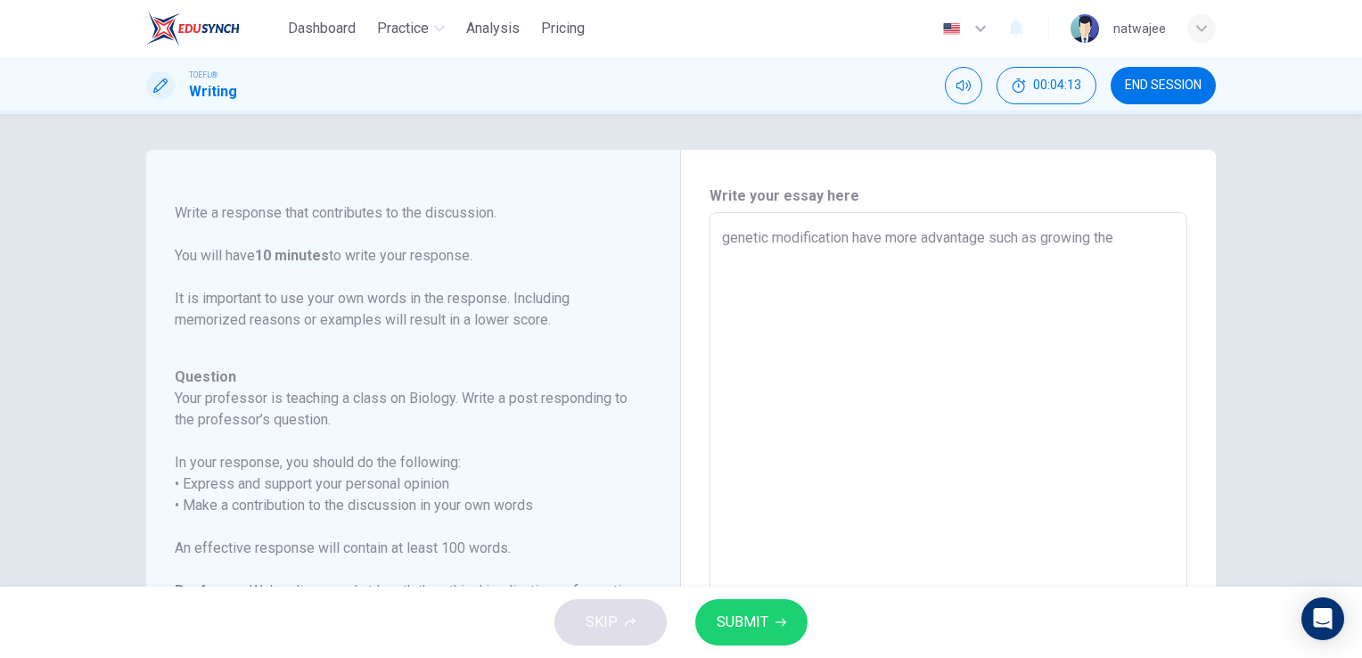
type textarea "x"
type textarea "genetic modification have more advantage such as growing the fr"
type textarea "x"
type textarea "genetic modification have more advantage such as growing the fru"
type textarea "x"
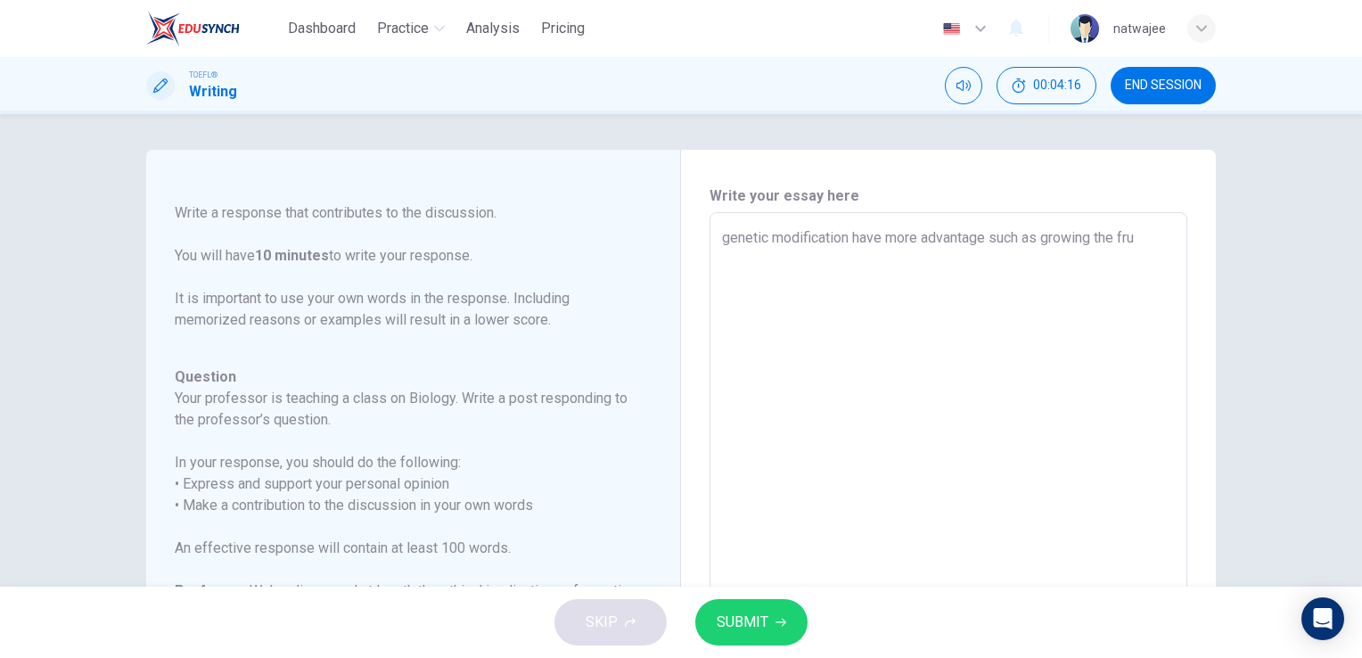
type textarea "genetic modification have more advantage such as growing the frui"
type textarea "x"
type textarea "genetic modification have more advantage such as growing the fruit"
type textarea "x"
type textarea "genetic modification have more advantage such as growing th fruit"
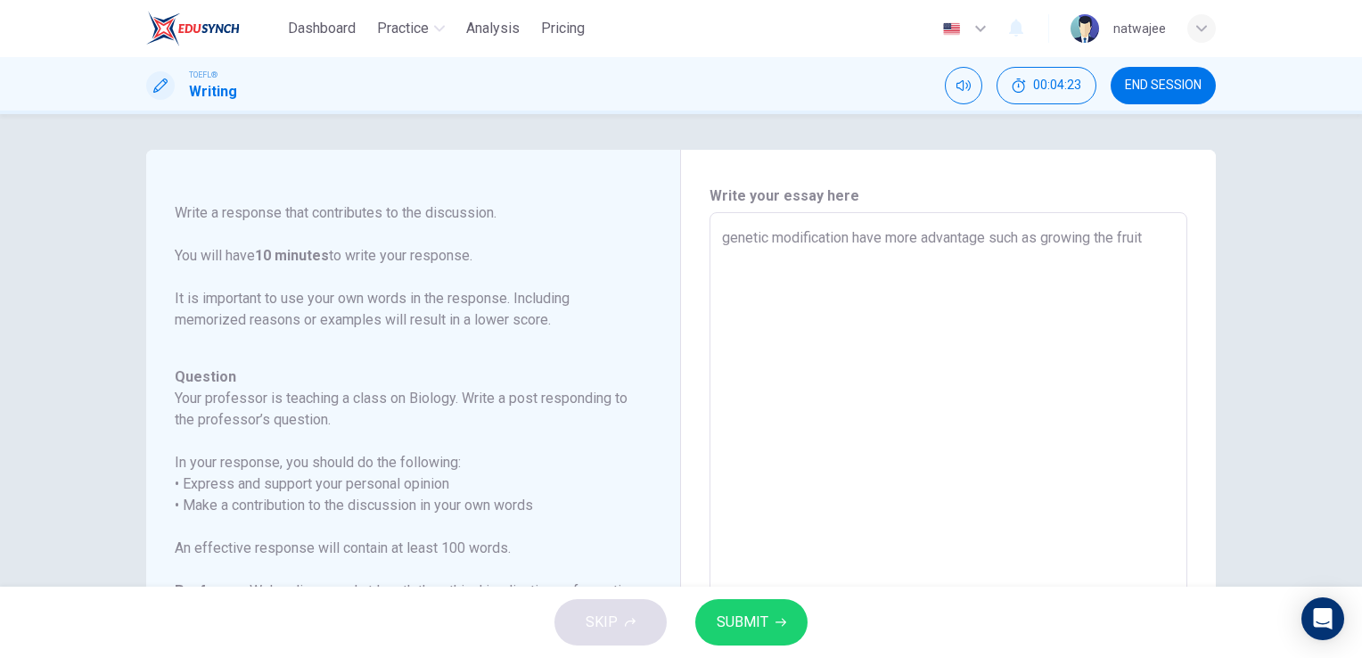
type textarea "x"
type textarea "genetic modification have more advantage such as growing t fruit"
type textarea "x"
type textarea "genetic modification have more advantage such as growing fruit"
type textarea "x"
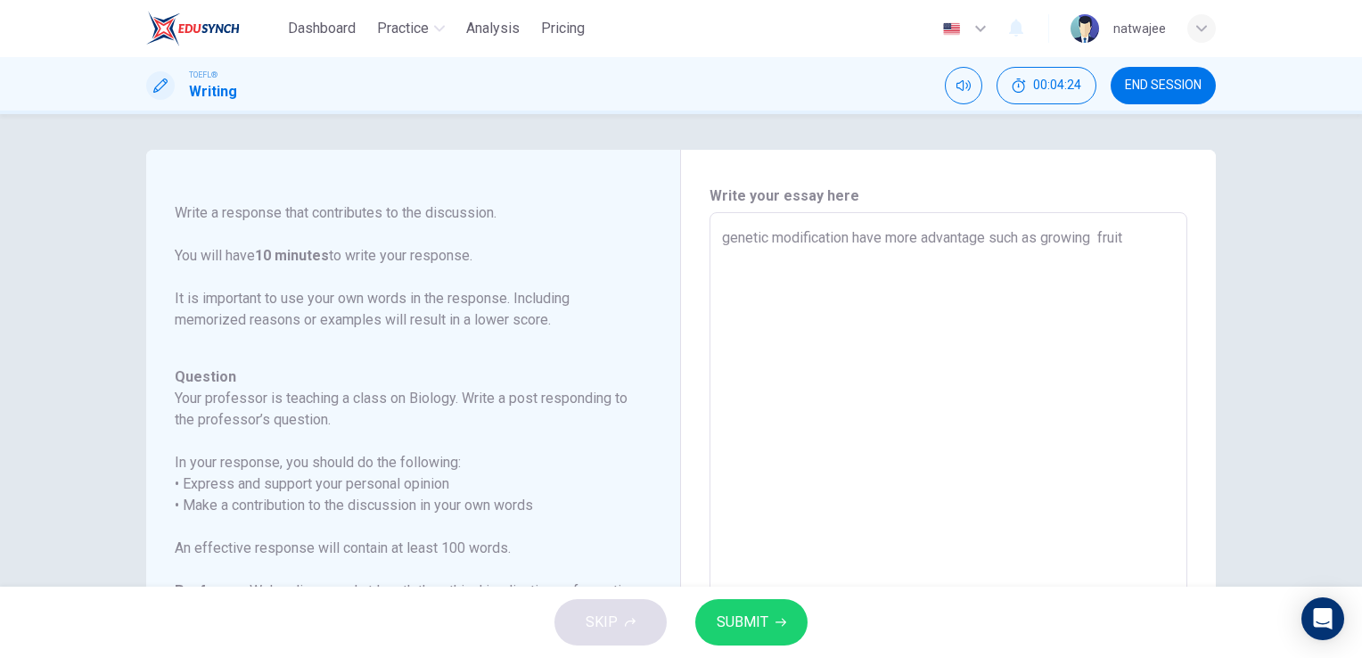
type textarea "genetic modification have more advantage such as growing fruit"
type textarea "x"
type textarea "genetic modification have more advantage such as growing fruits"
type textarea "x"
type textarea "genetic modification have more advantage such as growing fruits"
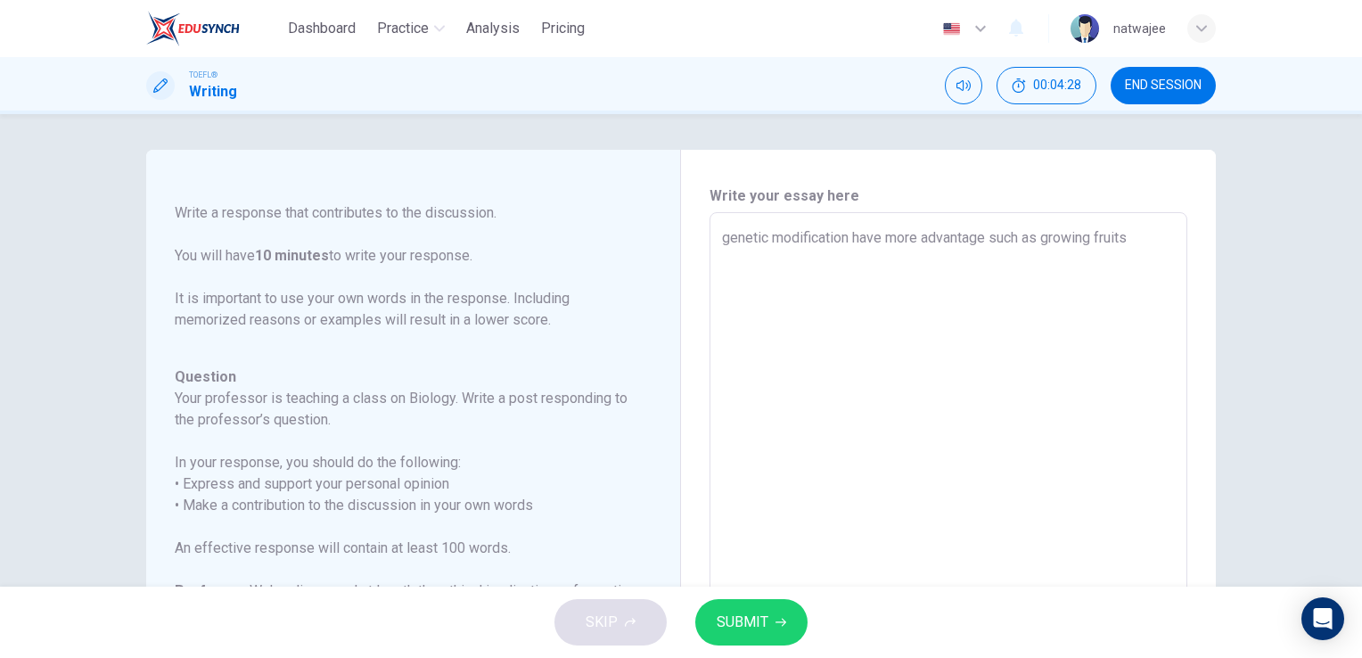
type textarea "x"
type textarea "genetic modification have more advantage such as growing fruits ,"
type textarea "x"
type textarea "genetic modification have more advantage such as growing fruits ,"
type textarea "x"
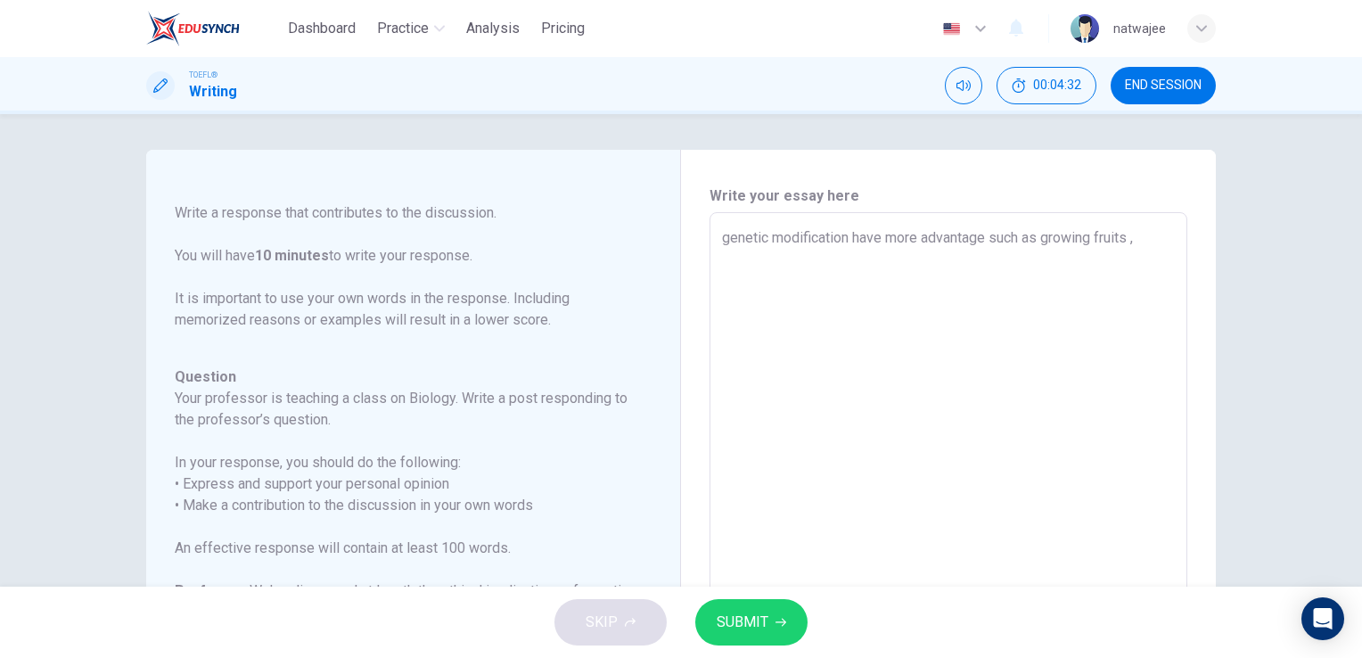
type textarea "genetic modification have more advantage such as growing fruits , m"
type textarea "x"
type textarea "genetic modification have more advantage such as growing fruits , ma"
type textarea "x"
type textarea "genetic modification have more advantage such as growing fruits , mak"
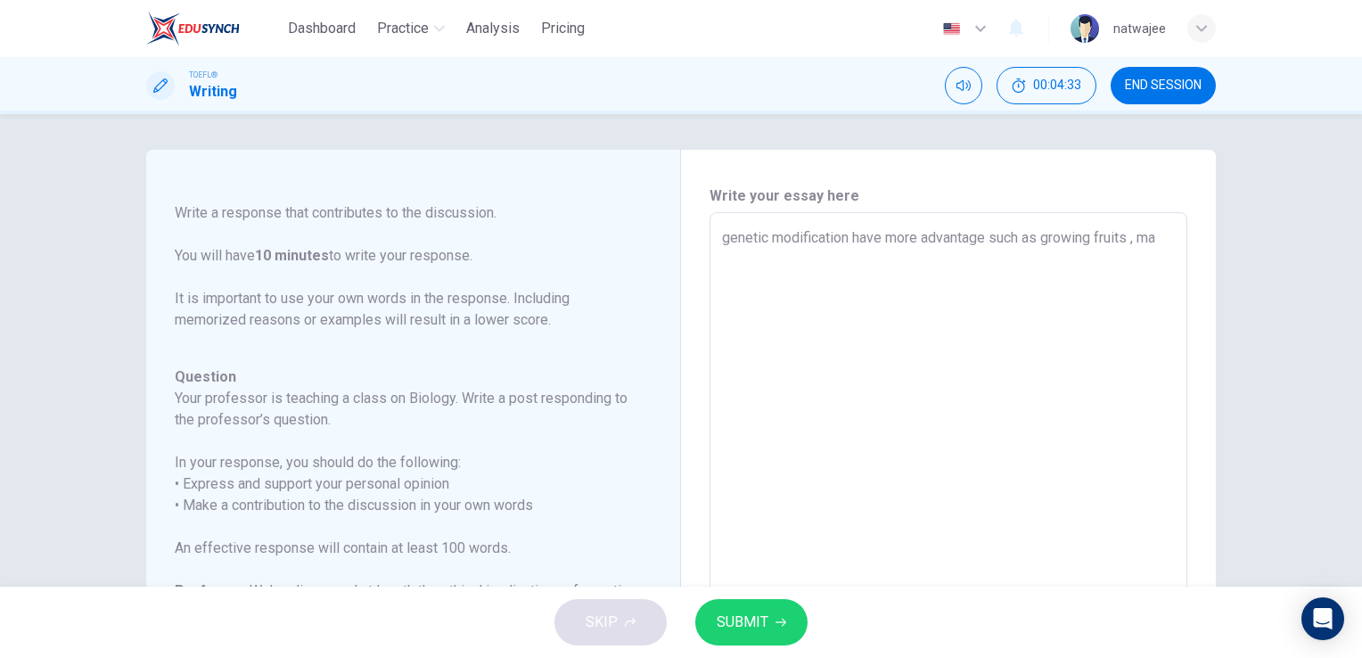
type textarea "x"
type textarea "genetic modification have more advantage such as growing fruits , [PERSON_NAME]"
type textarea "x"
type textarea "genetic modification have more advantage such as growing fruits , makin"
type textarea "x"
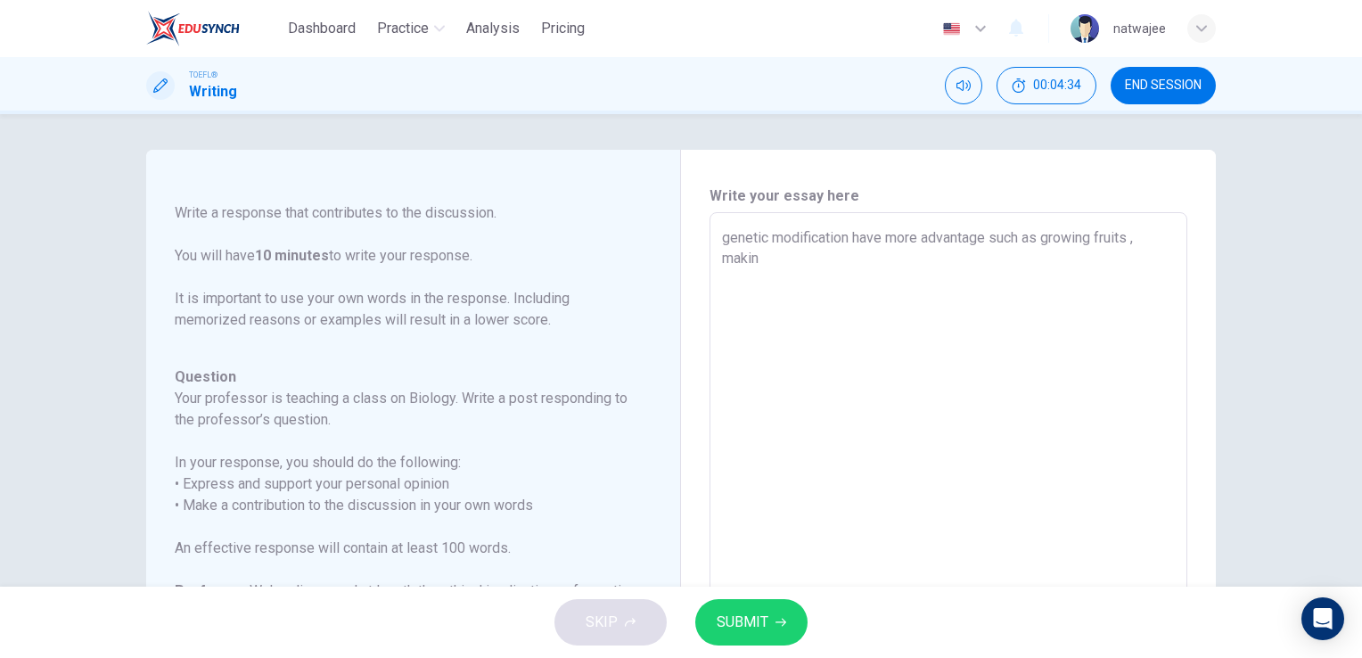
type textarea "genetic modification have more advantage such as growing fruits , making"
type textarea "x"
type textarea "genetic modification have more advantage such as growing fruits , making"
type textarea "x"
type textarea "genetic modification have more advantage such as growing fruits , making n"
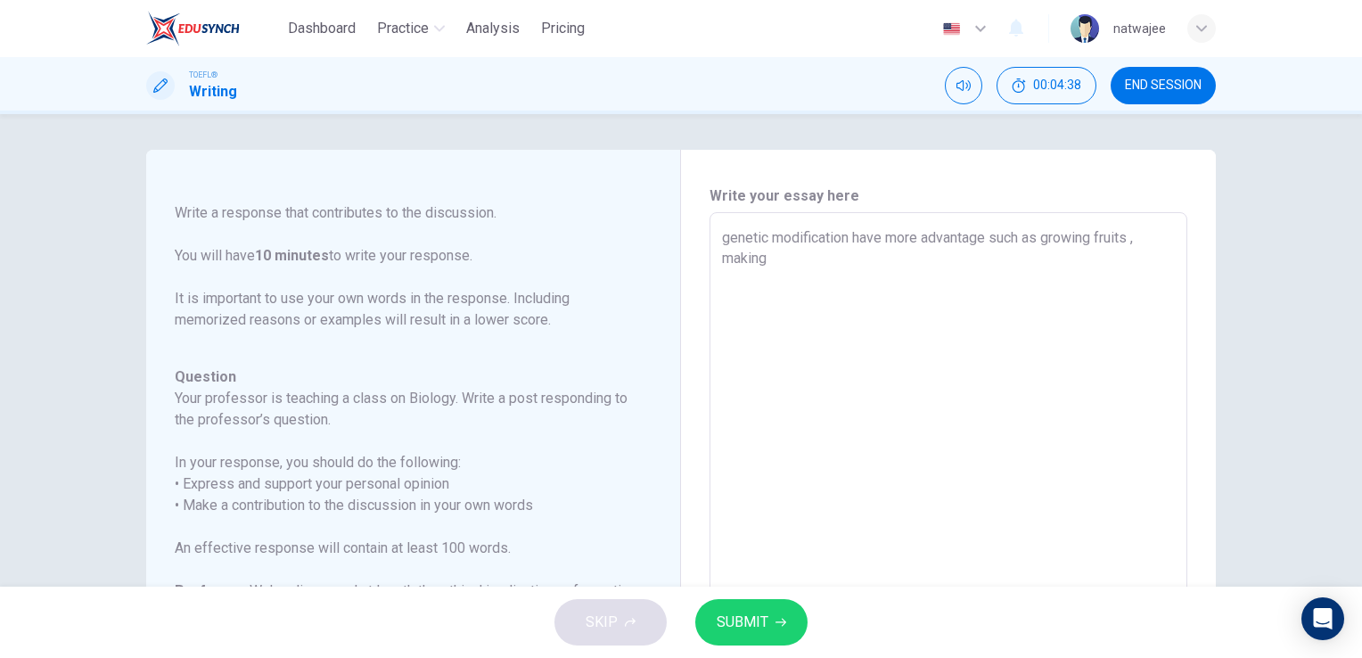
type textarea "x"
type textarea "genetic modification have more advantage such as growing fruits , making ne"
type textarea "x"
type textarea "genetic modification have more advantage such as growing fruits , making new"
type textarea "x"
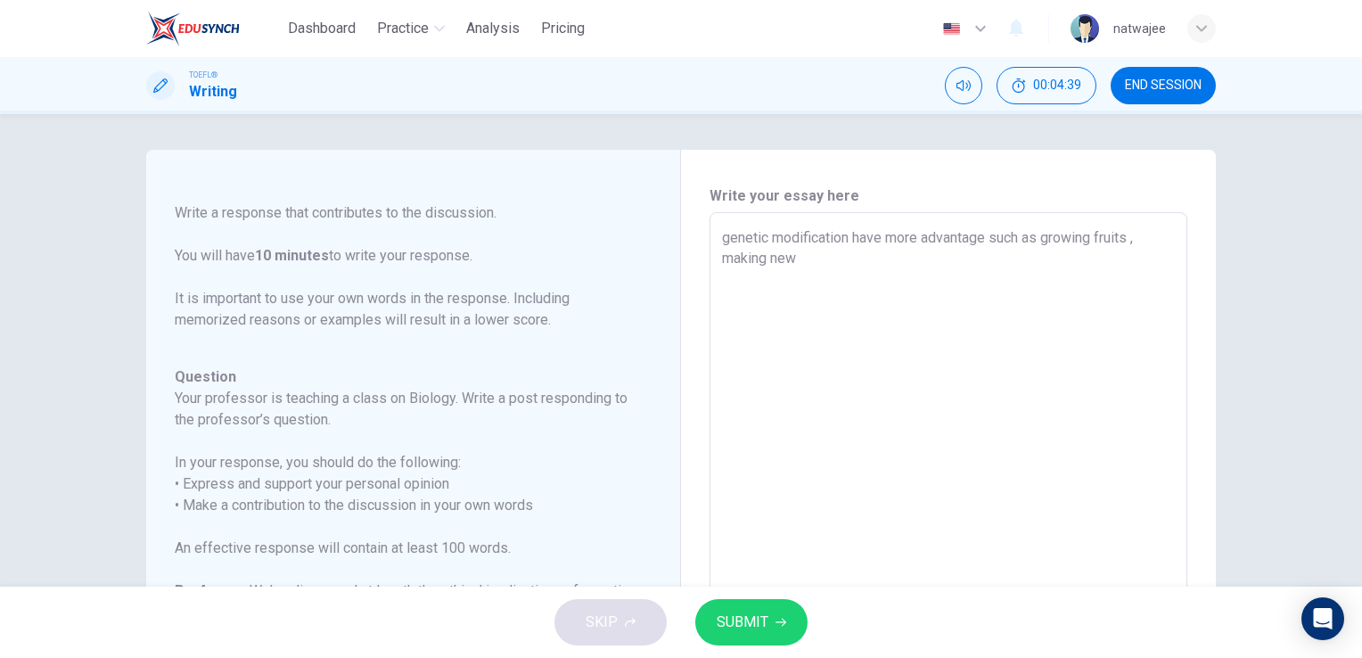
type textarea "genetic modification have more advantage such as growing fruits , making new"
type textarea "x"
type textarea "genetic modification have more advantage such as growing fruits , making new s"
type textarea "x"
type textarea "genetic modification have more advantage such as growing fruits , making new sp"
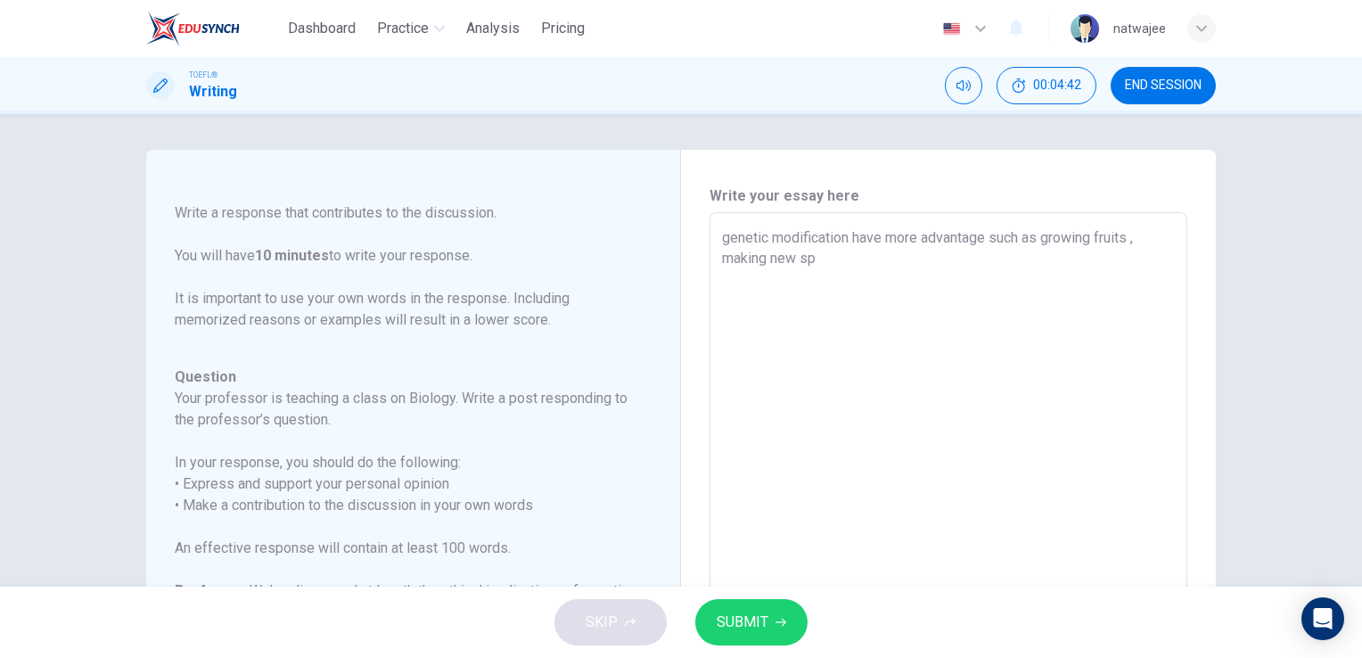
type textarea "x"
type textarea "genetic modification have more advantage such as growing fruits , making new spe"
type textarea "x"
type textarea "genetic modification have more advantage such as growing fruits , making new sp…"
type textarea "x"
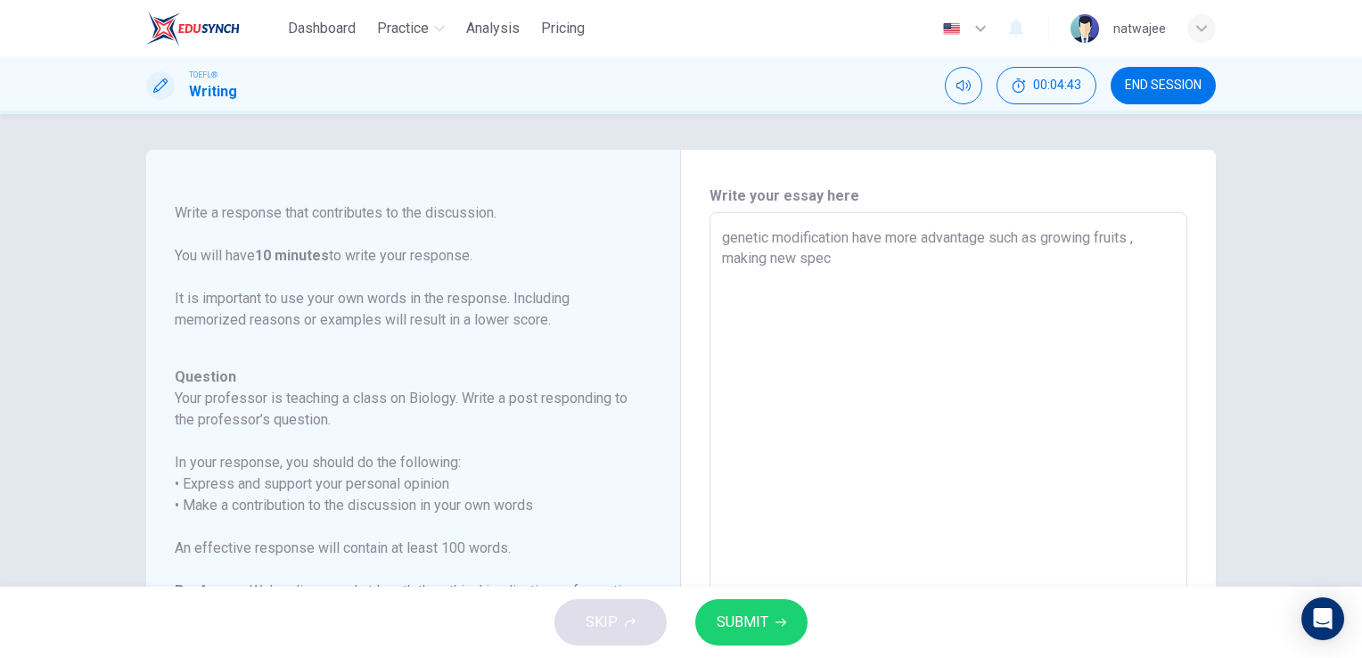
type textarea "genetic modification have more advantage such as growing fruits , making new sp…"
type textarea "x"
type textarea "genetic modification have more advantage such as growing fruits , making new sp…"
type textarea "x"
type textarea "genetic modification have more advantage such as growing fruits , making new sp…"
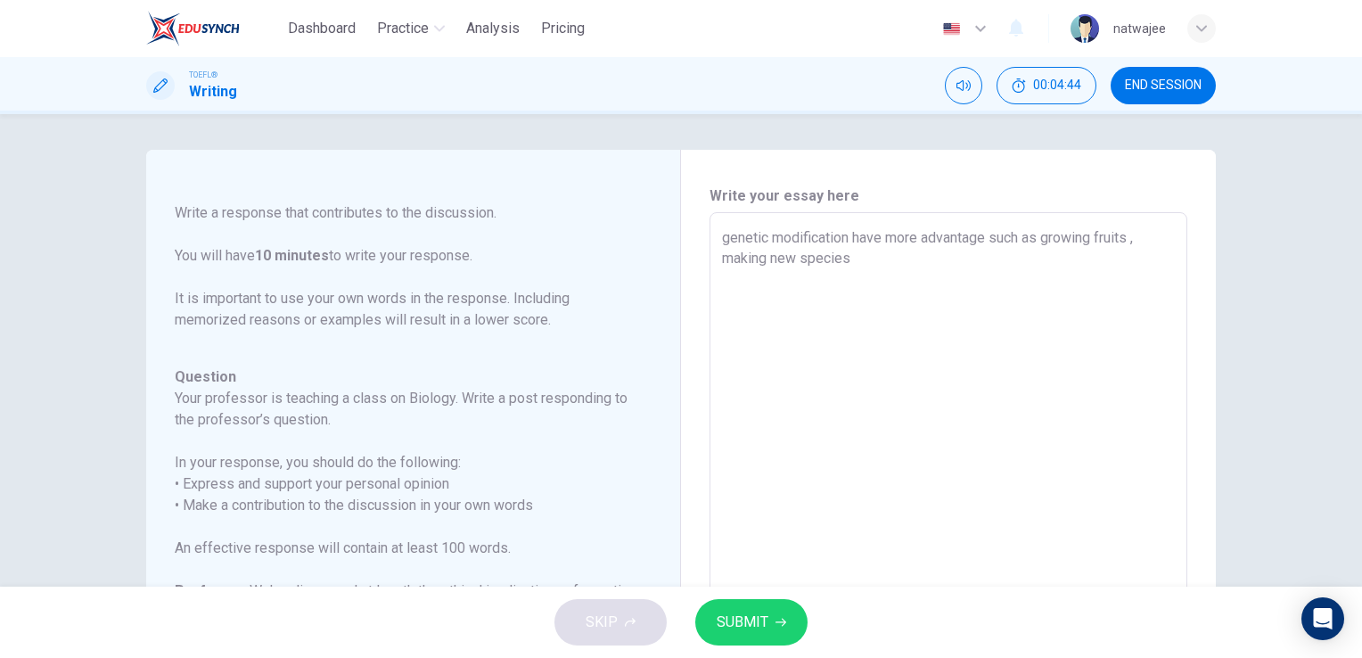
type textarea "x"
drag, startPoint x: 842, startPoint y: 259, endPoint x: 770, endPoint y: 262, distance: 71.4
click at [770, 262] on textarea "genetic modification have more advantage such as growing fruits , making animal…" at bounding box center [948, 510] width 453 height 566
click at [1010, 309] on textarea "genetic modification have more advantage such as growing fruits , making it in …" at bounding box center [948, 510] width 453 height 566
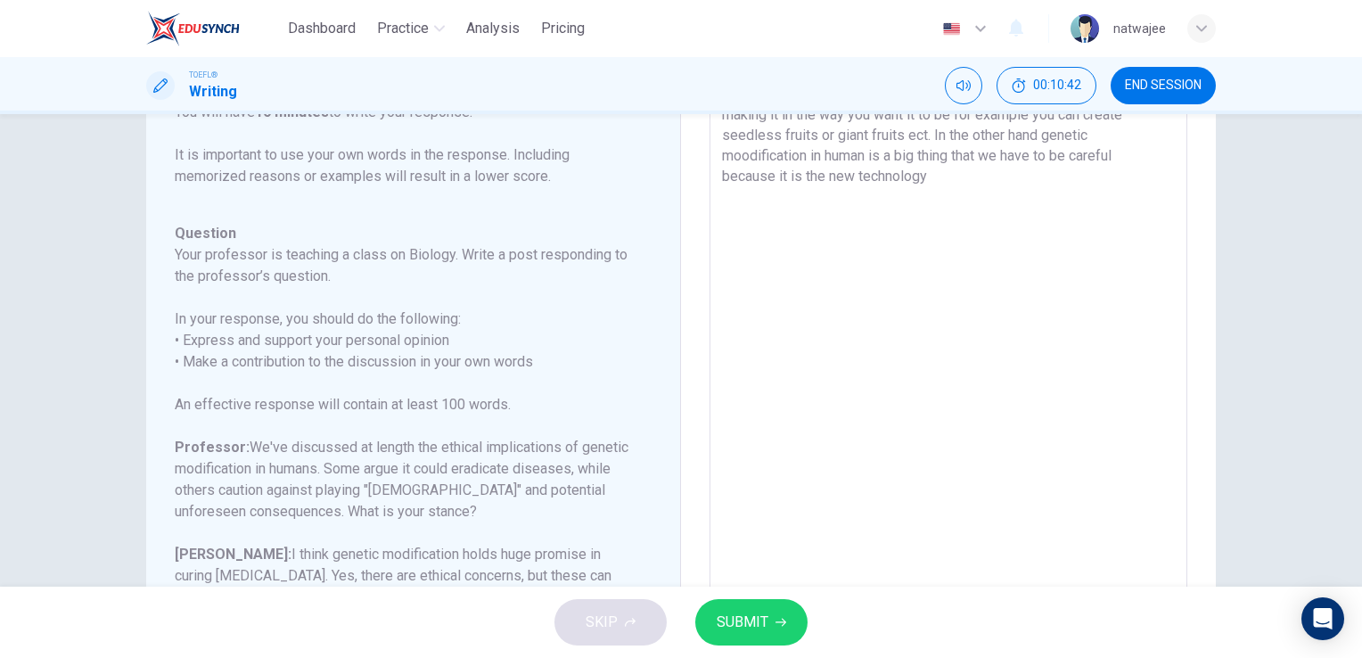
scroll to position [321, 0]
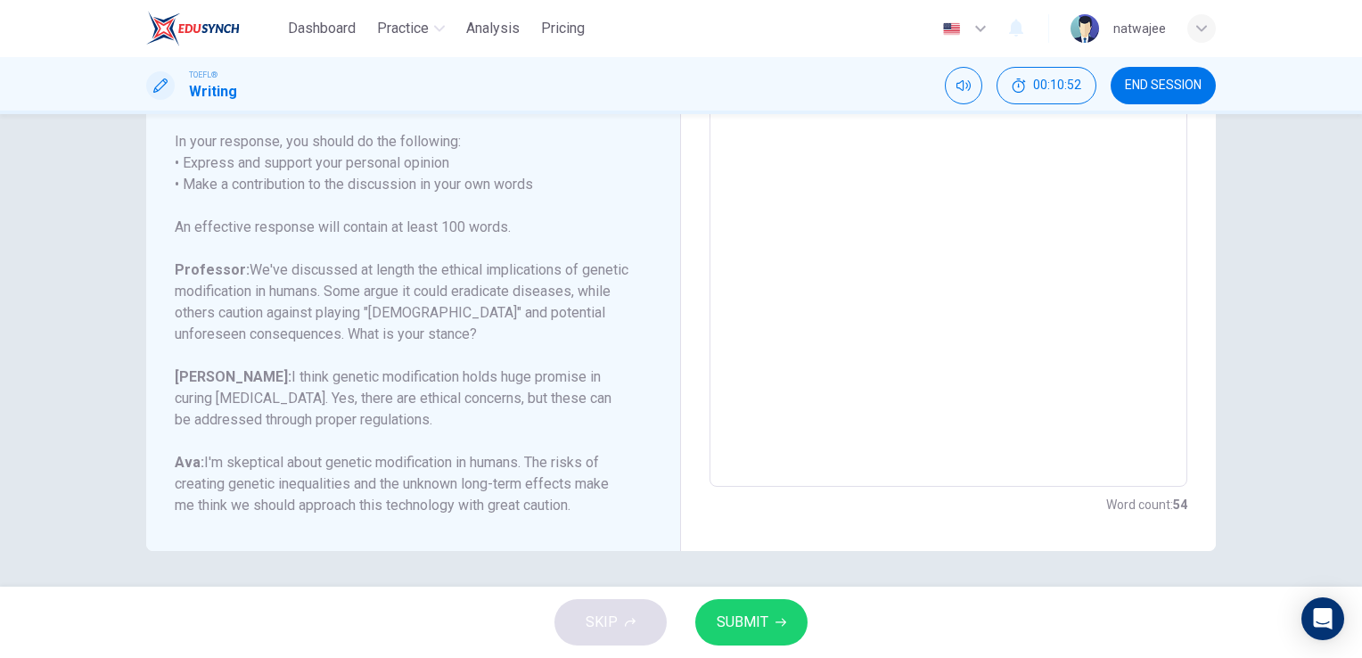
click at [769, 626] on button "SUBMIT" at bounding box center [751, 622] width 112 height 46
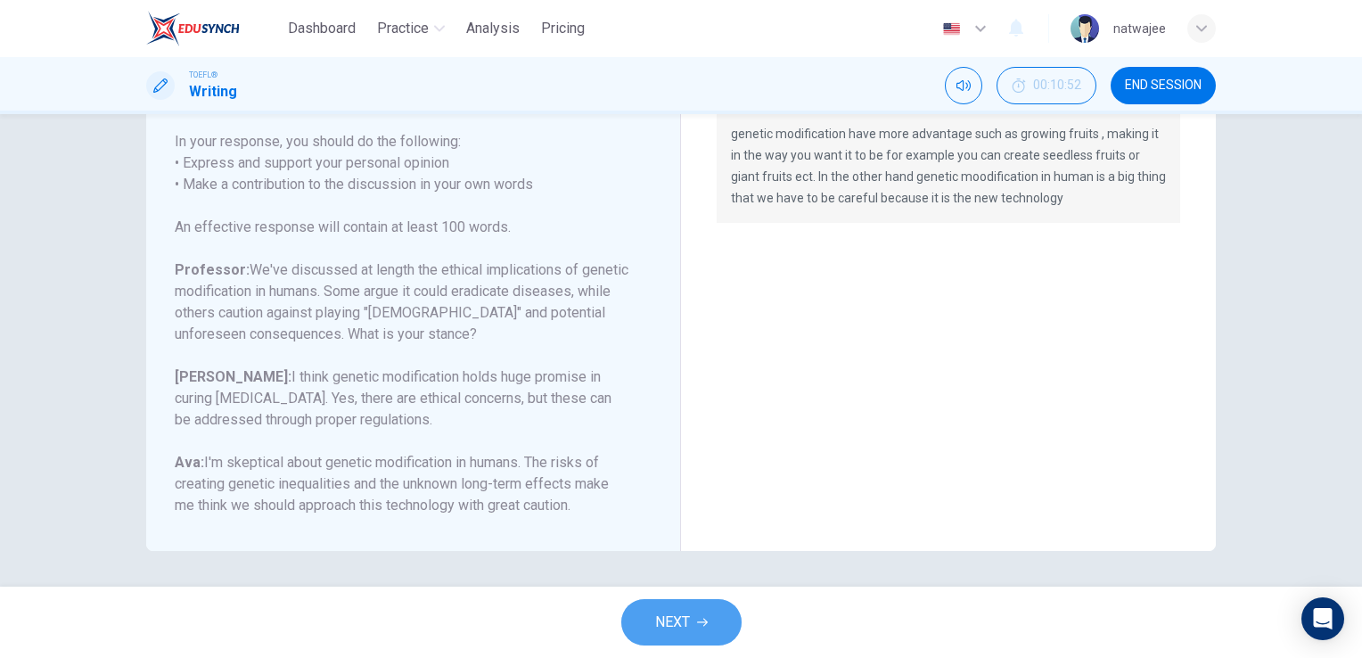
click at [703, 633] on button "NEXT" at bounding box center [681, 622] width 120 height 46
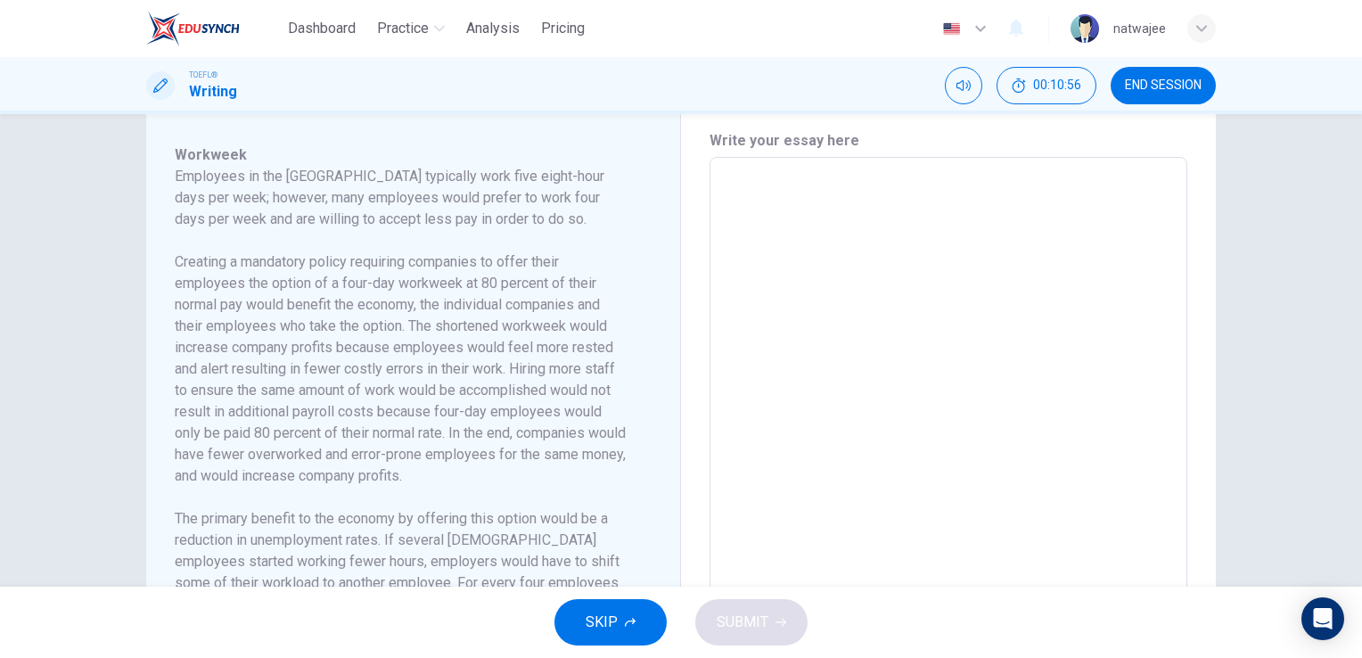
scroll to position [267, 0]
